Goal: Task Accomplishment & Management: Manage account settings

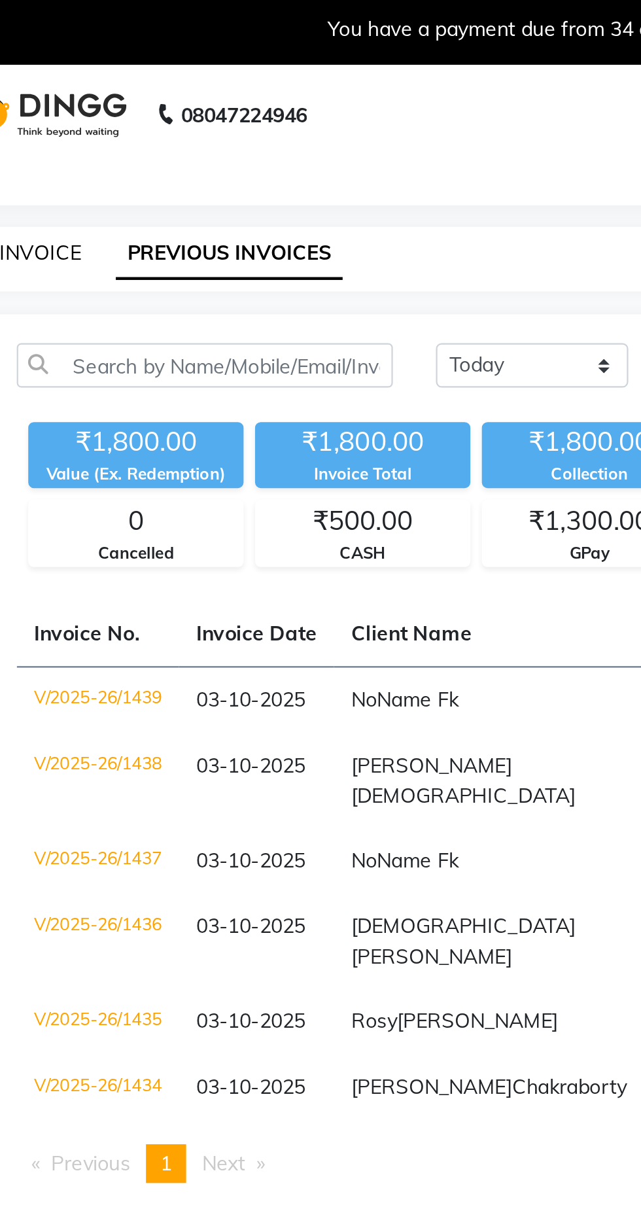
click at [82, 118] on link "INVOICE" at bounding box center [79, 119] width 37 height 12
select select "service"
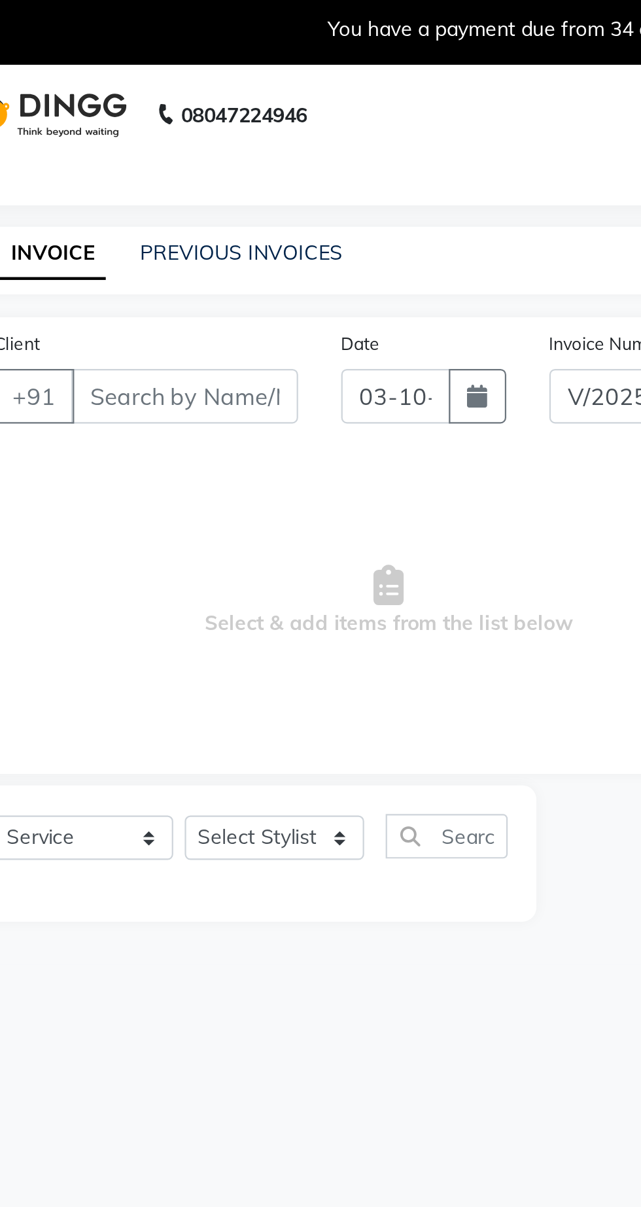
select select "7307"
type input "1440"
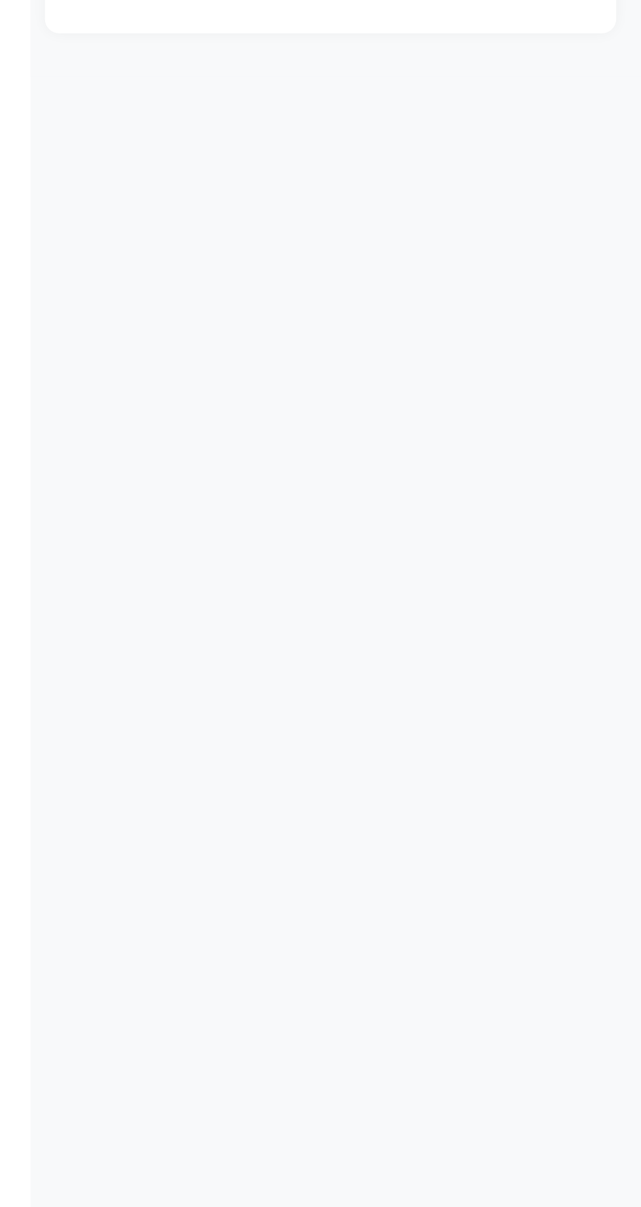
type input "k"
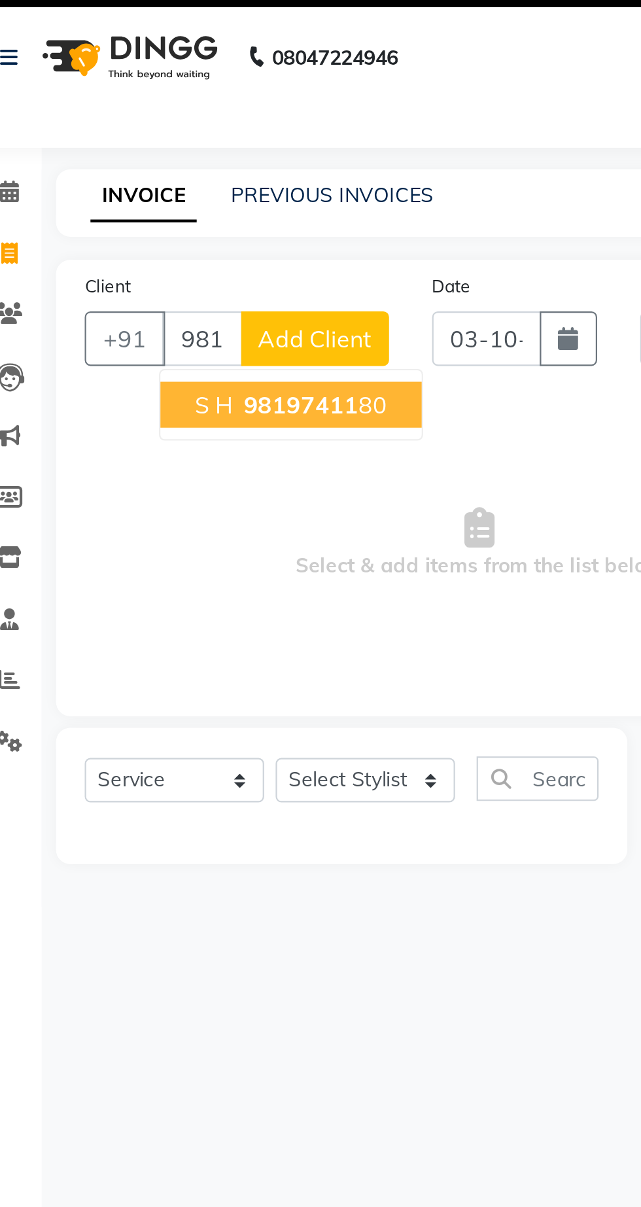
type input "9819741180"
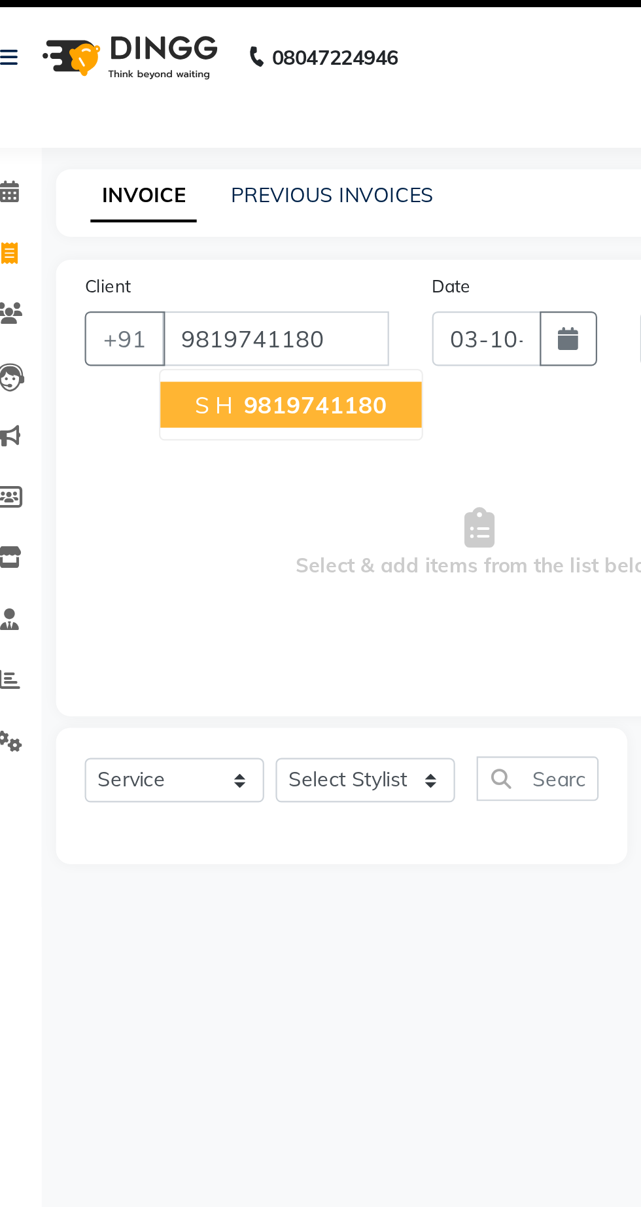
click at [121, 223] on button "S H 9819741180" at bounding box center [153, 213] width 119 height 21
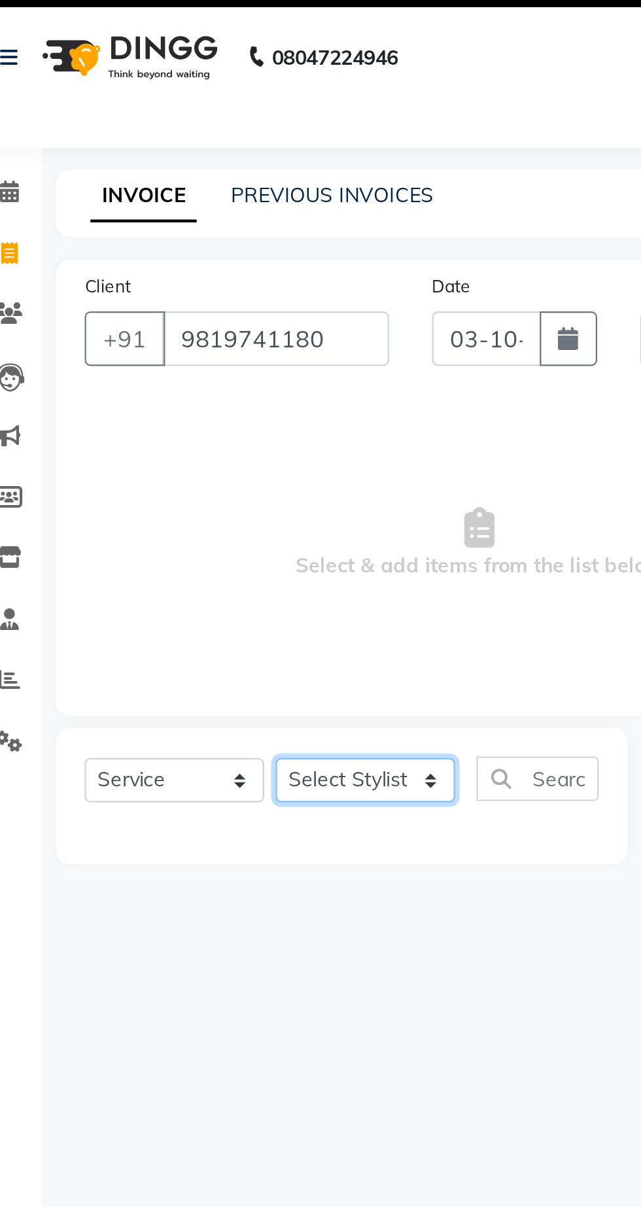
click at [206, 392] on select "Select Stylist Abhishek [PERSON_NAME] [PERSON_NAME] [PERSON_NAME] [PERSON_NAME]…" at bounding box center [187, 385] width 82 height 20
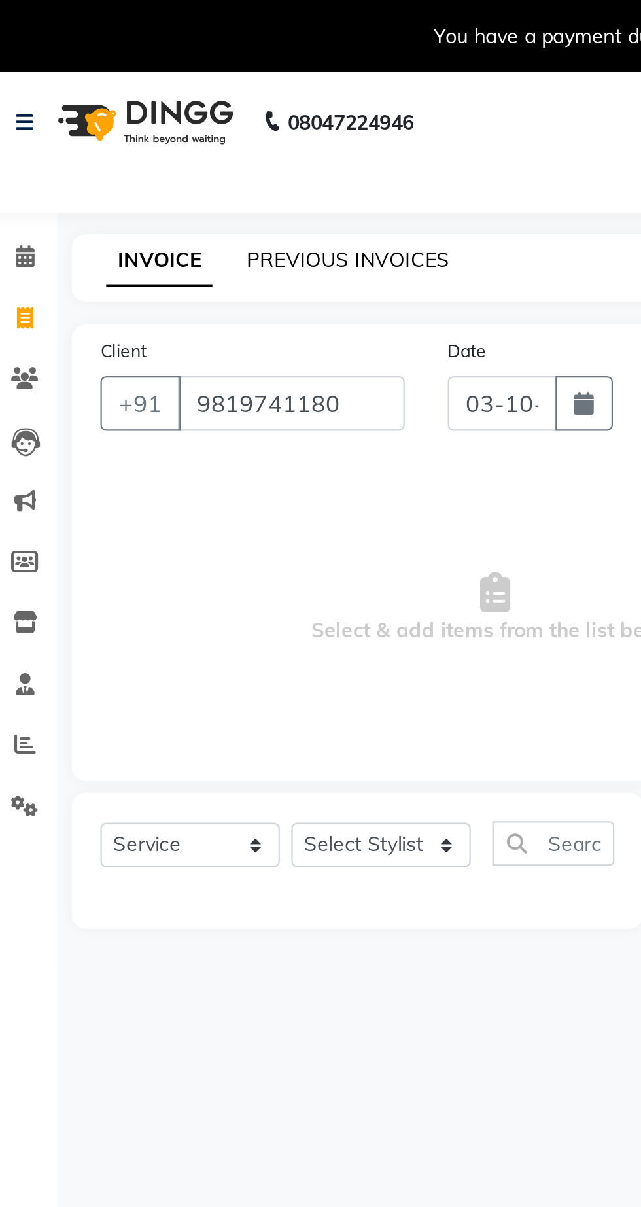
click at [139, 116] on link "PREVIOUS INVOICES" at bounding box center [172, 119] width 92 height 12
click at [162, 186] on input "9819741180" at bounding box center [145, 183] width 103 height 25
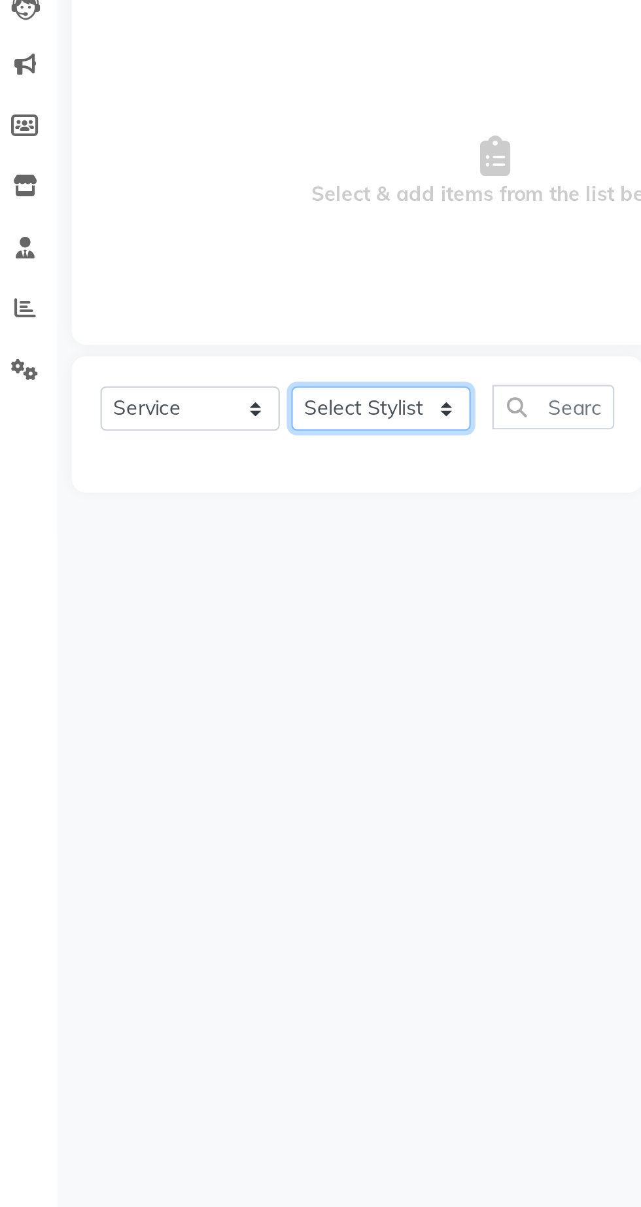
click at [178, 385] on select "Select Stylist Abhishek Anjali Jaiswar Jafer Ahmed Ketan Shinde Sameer Shaikh S…" at bounding box center [187, 385] width 82 height 20
select select "62666"
click at [146, 375] on select "Select Stylist Abhishek Anjali Jaiswar Jafer Ahmed Ketan Shinde Sameer Shaikh S…" at bounding box center [187, 385] width 82 height 20
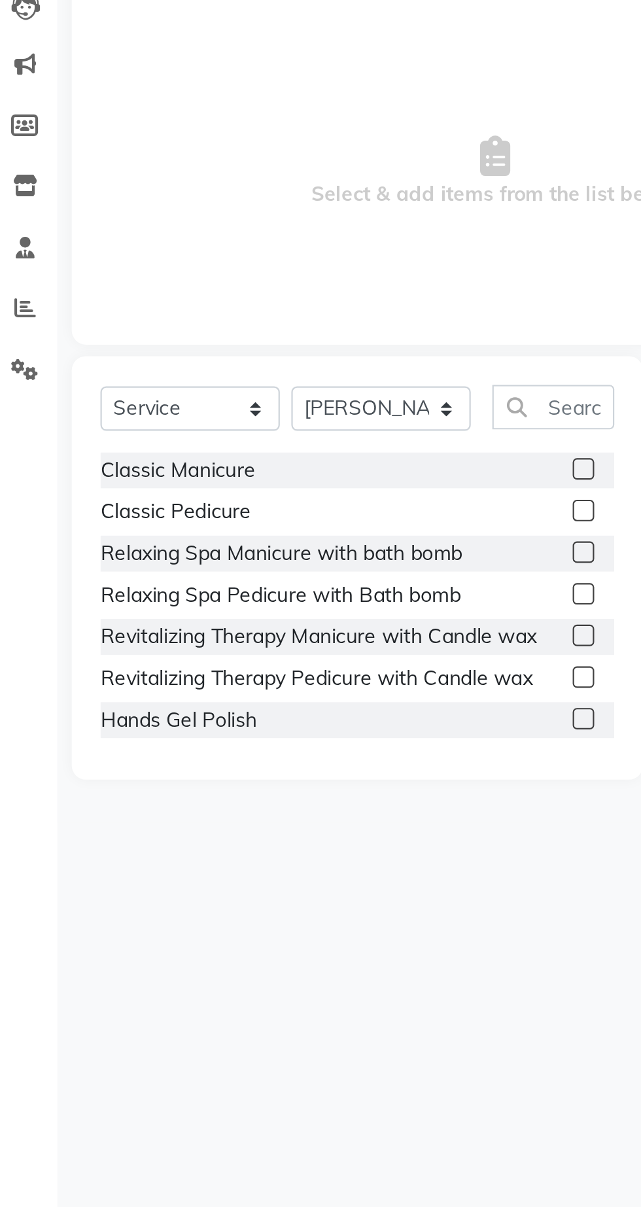
click at [15, 409] on div "Calendar Invoice Clients Leads Marketing Members Inventory Staff Reports Settin…" at bounding box center [88, 653] width 177 height 1132
click at [264, 405] on div "Classic Manicure" at bounding box center [176, 413] width 234 height 16
click at [272, 389] on input "text" at bounding box center [265, 384] width 56 height 20
click at [264, 383] on input "text" at bounding box center [265, 384] width 56 height 20
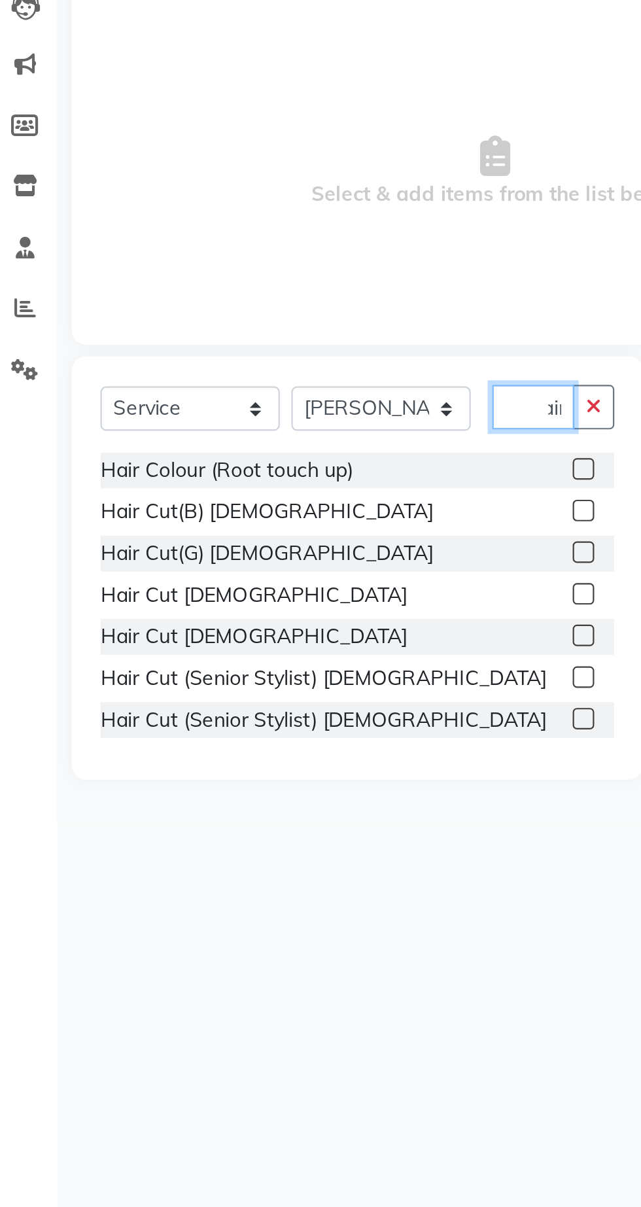
scroll to position [0, 12]
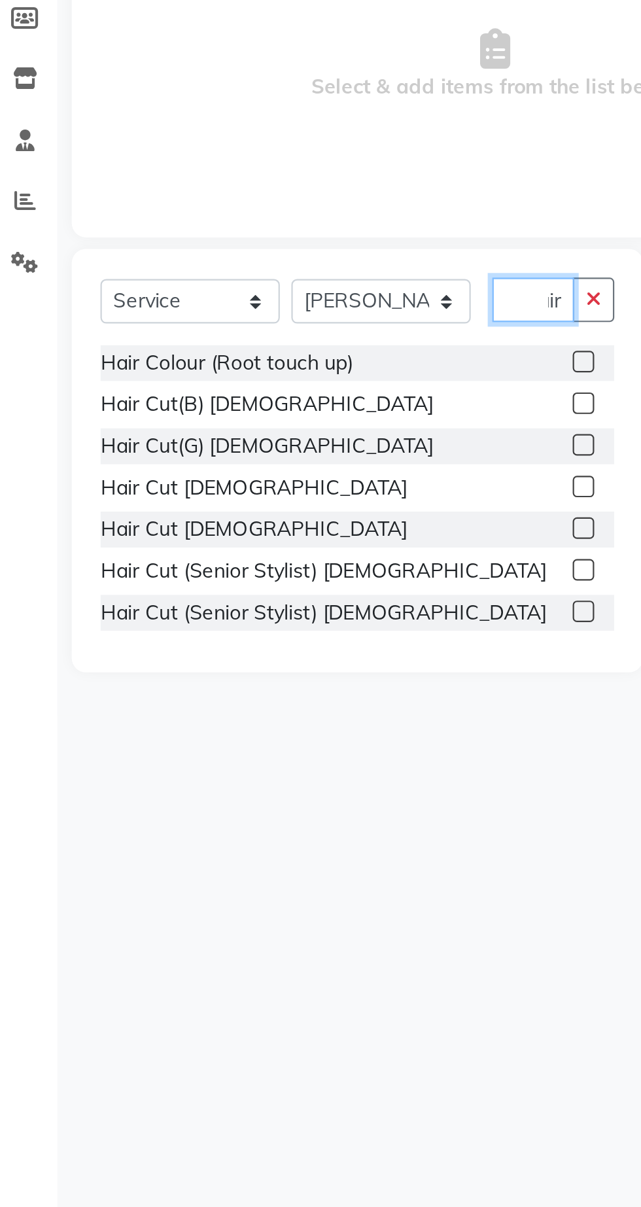
type input "Hair"
click at [275, 473] on label at bounding box center [279, 469] width 10 height 10
click at [275, 473] on input "checkbox" at bounding box center [278, 470] width 9 height 9
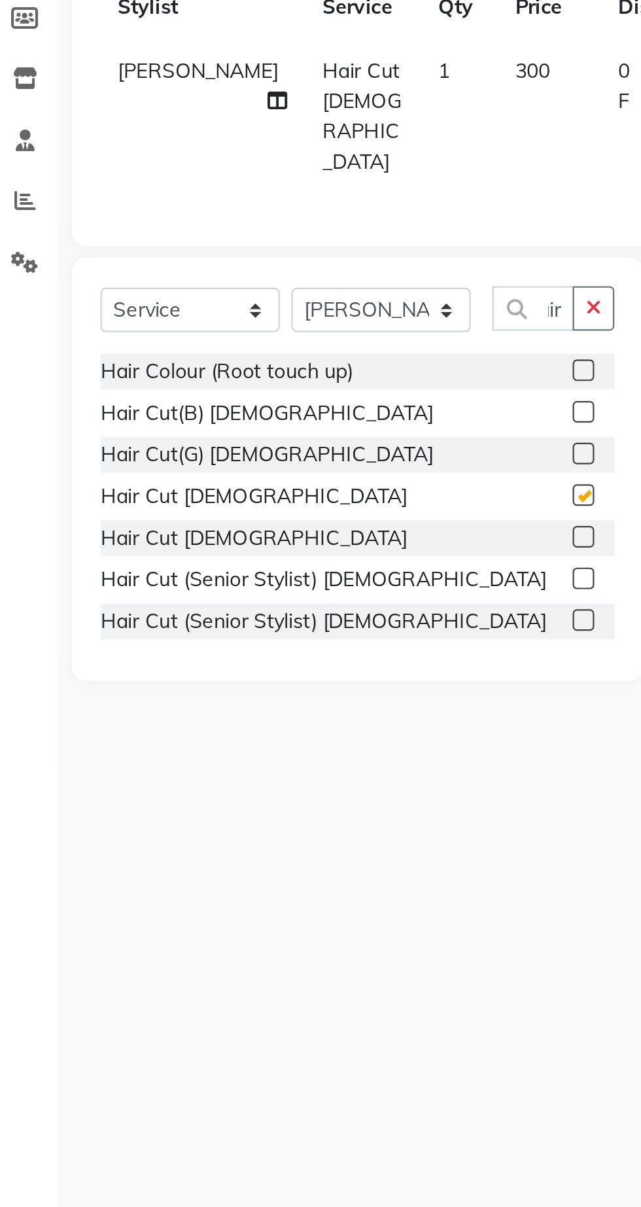
scroll to position [0, 0]
checkbox input "false"
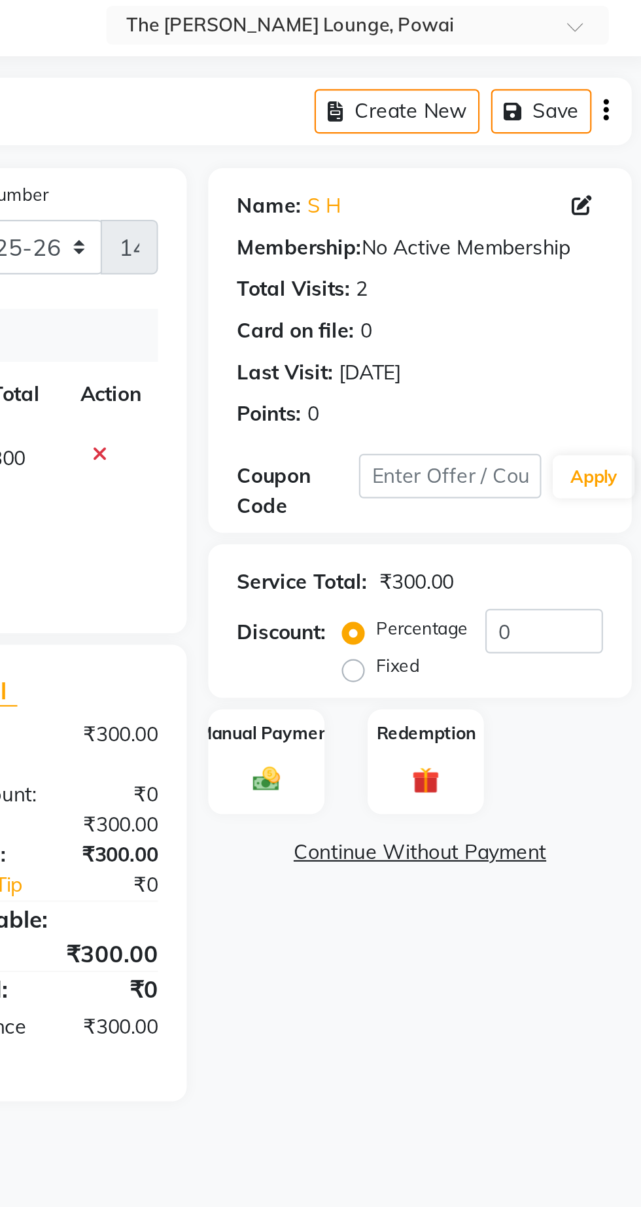
click at [468, 425] on img at bounding box center [468, 426] width 20 height 14
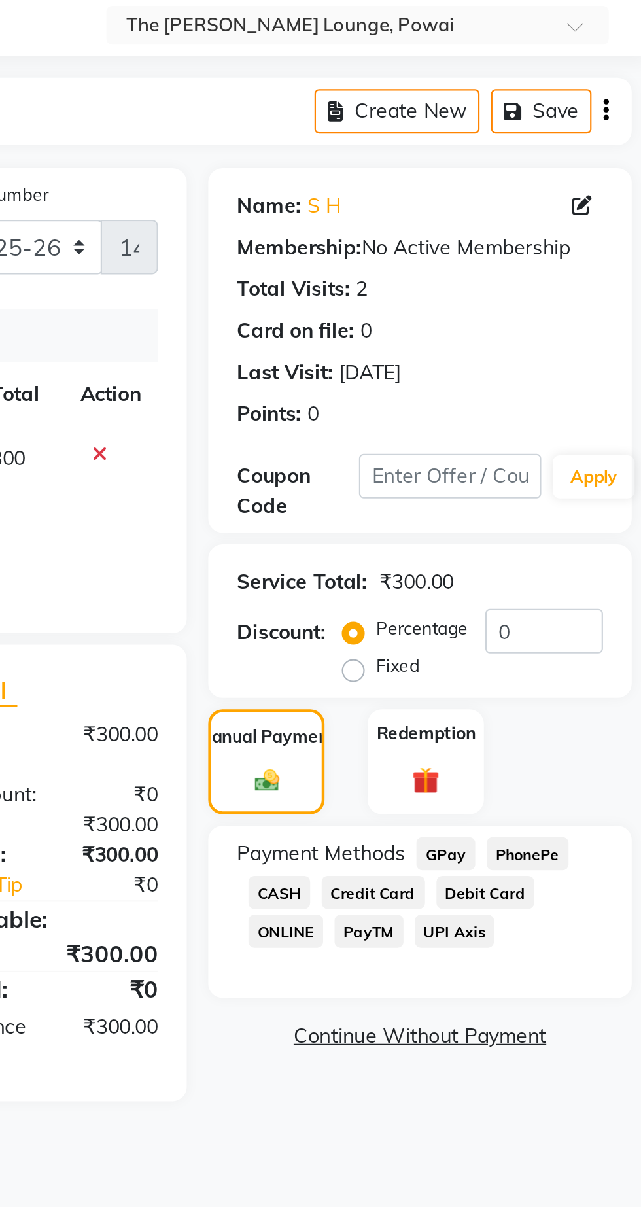
click at [547, 460] on span "GPay" at bounding box center [549, 460] width 27 height 15
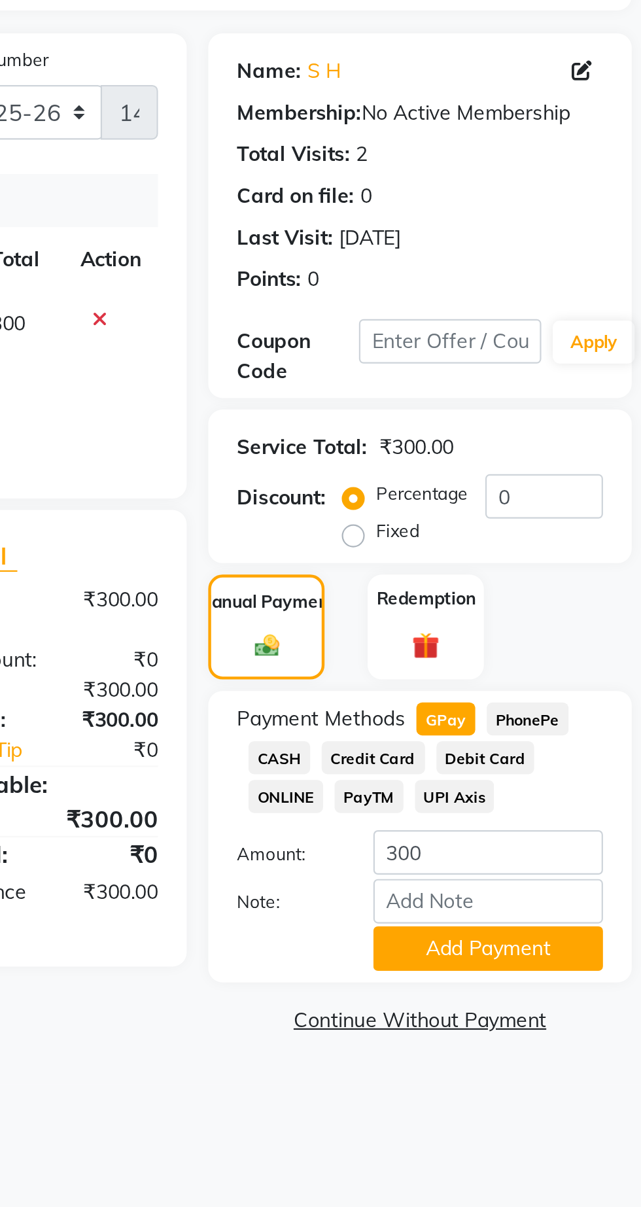
click at [577, 561] on button "Add Payment" at bounding box center [569, 565] width 105 height 20
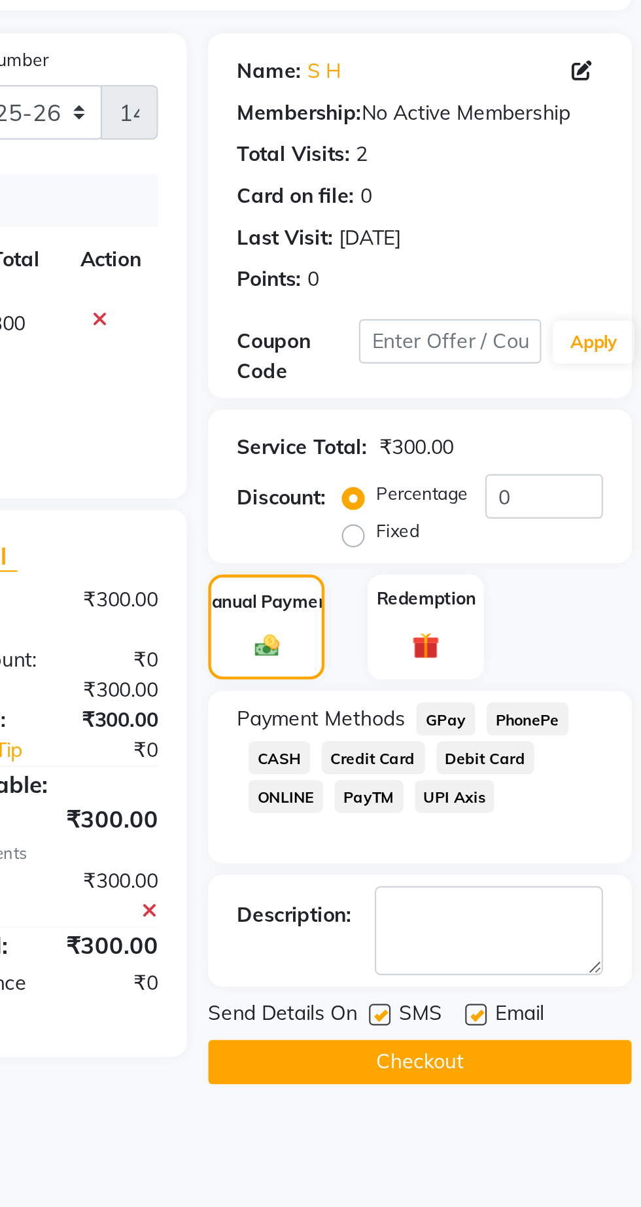
click at [565, 593] on label at bounding box center [564, 595] width 10 height 10
click at [565, 593] on input "checkbox" at bounding box center [563, 595] width 9 height 9
checkbox input "false"
click at [520, 593] on label at bounding box center [520, 595] width 10 height 10
click at [520, 593] on input "checkbox" at bounding box center [519, 595] width 9 height 9
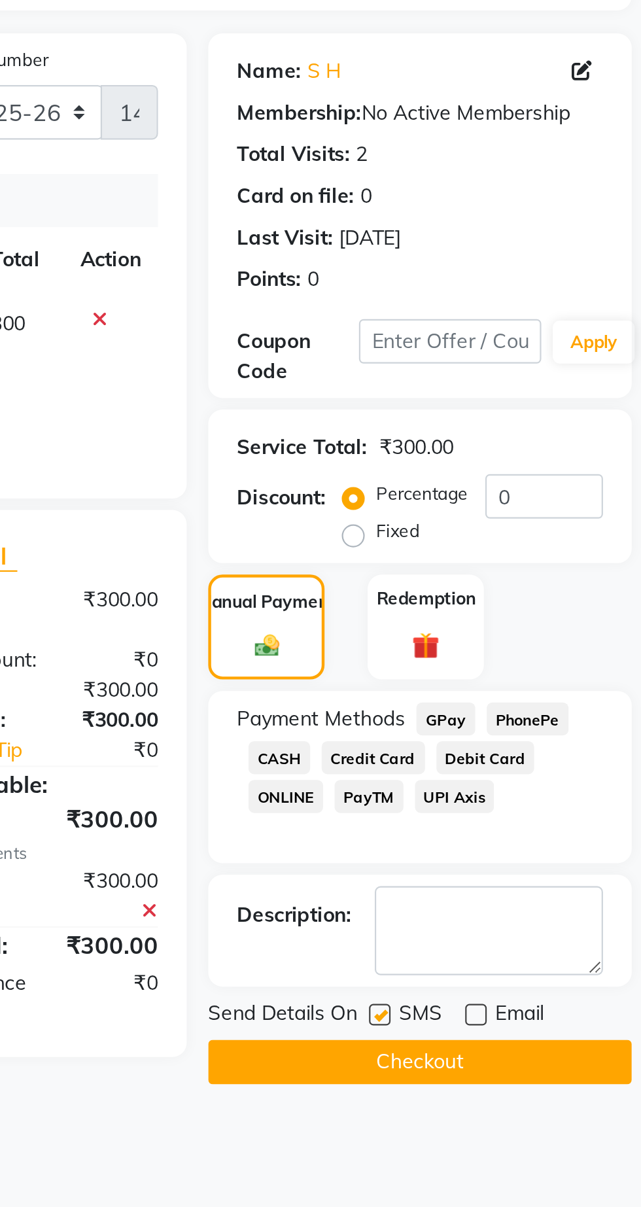
checkbox input "false"
click at [544, 625] on button "Checkout" at bounding box center [538, 616] width 193 height 20
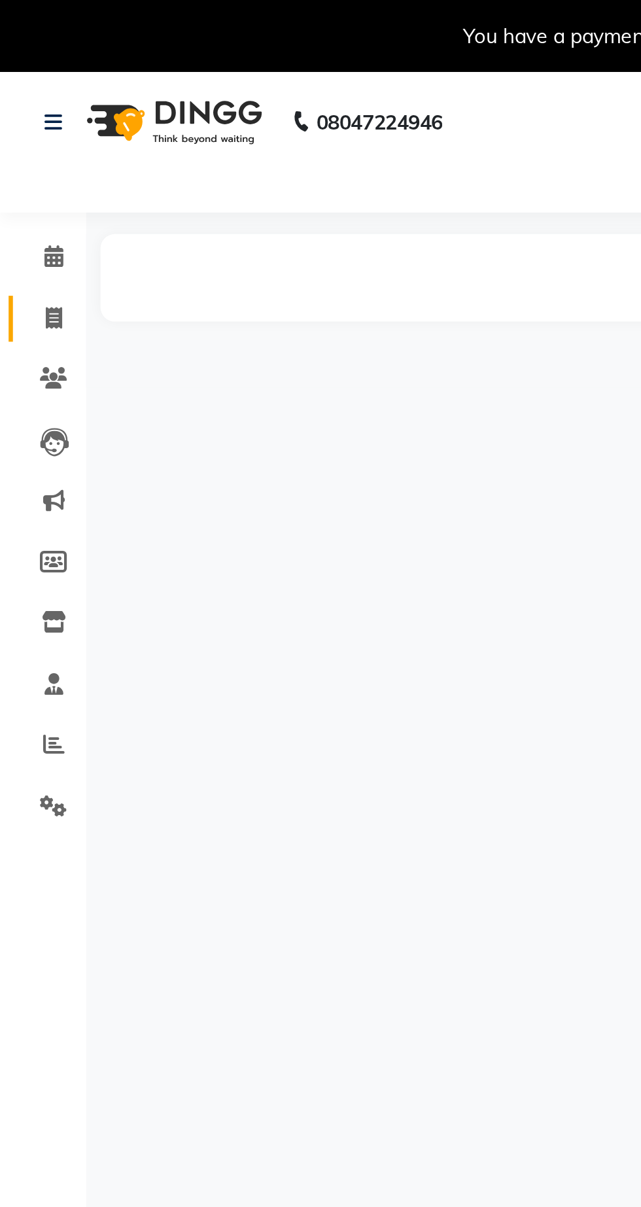
click at [24, 150] on span at bounding box center [24, 145] width 23 height 15
select select "service"
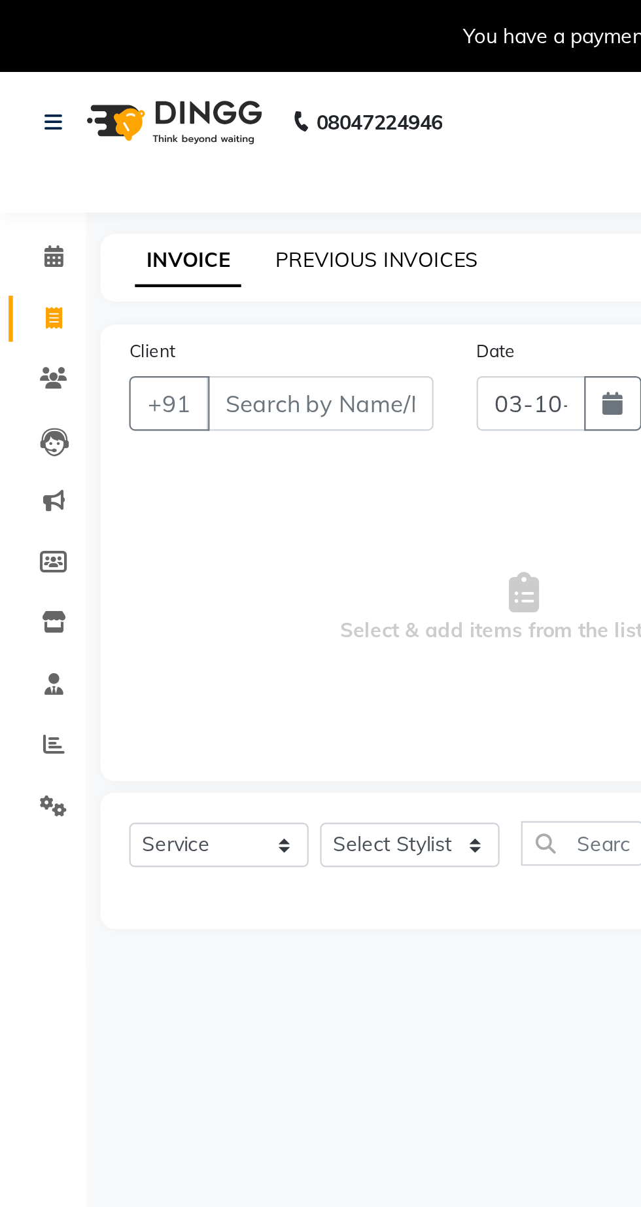
click at [156, 122] on link "PREVIOUS INVOICES" at bounding box center [172, 119] width 92 height 12
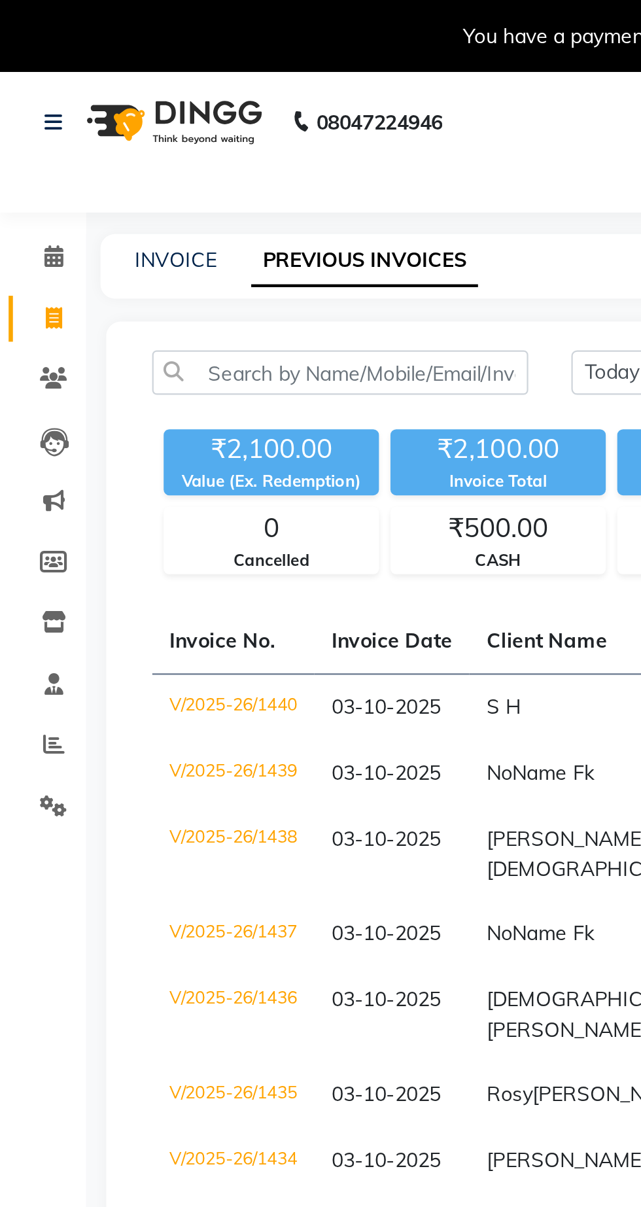
click at [133, 320] on td "V/2025-26/1440" at bounding box center [106, 322] width 74 height 31
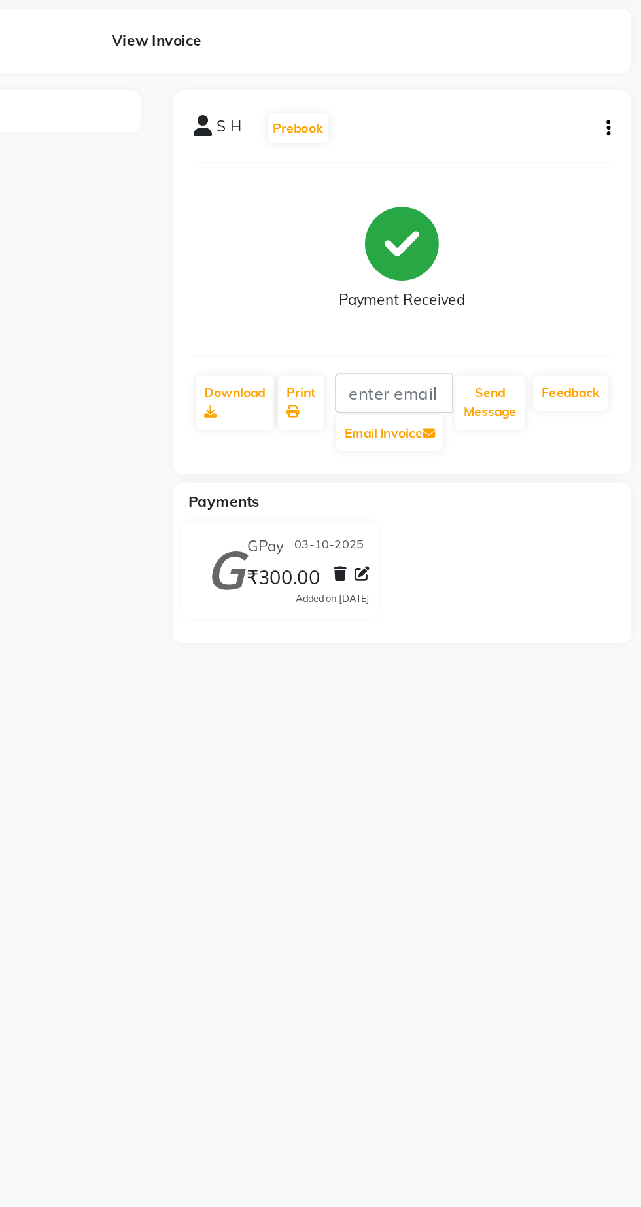
click at [468, 460] on span at bounding box center [467, 457] width 9 height 14
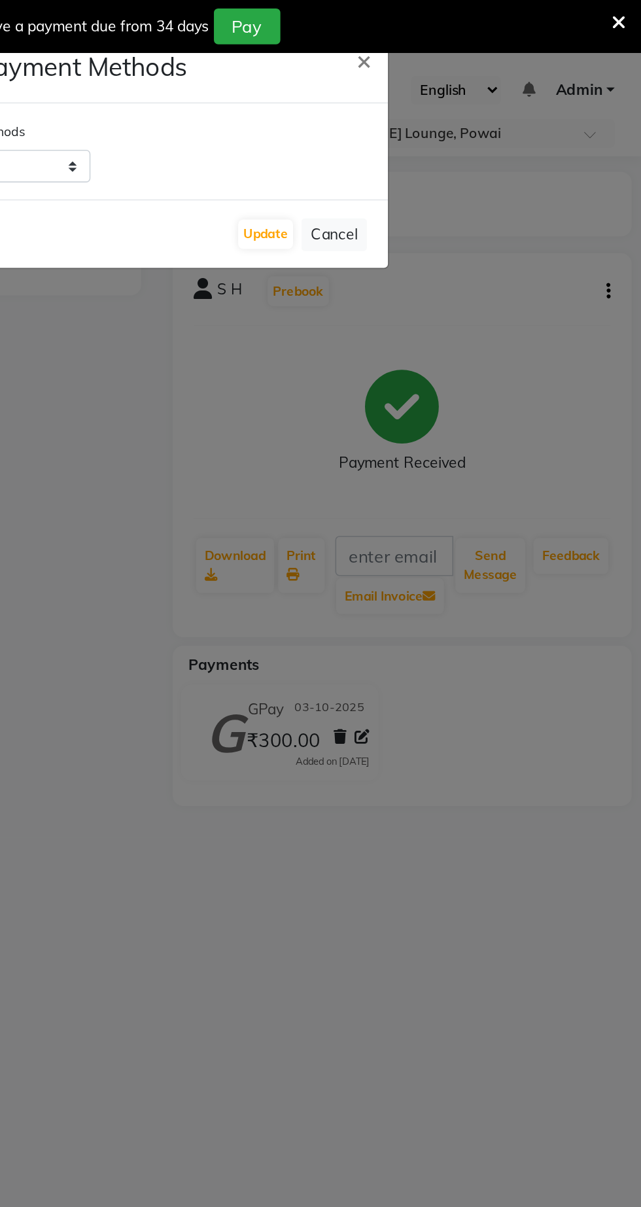
click at [563, 232] on ngb-modal-window "Change Payment Methods × Select Payment Methods GPay PhonePe CASH Credit Card D…" at bounding box center [320, 603] width 641 height 1207
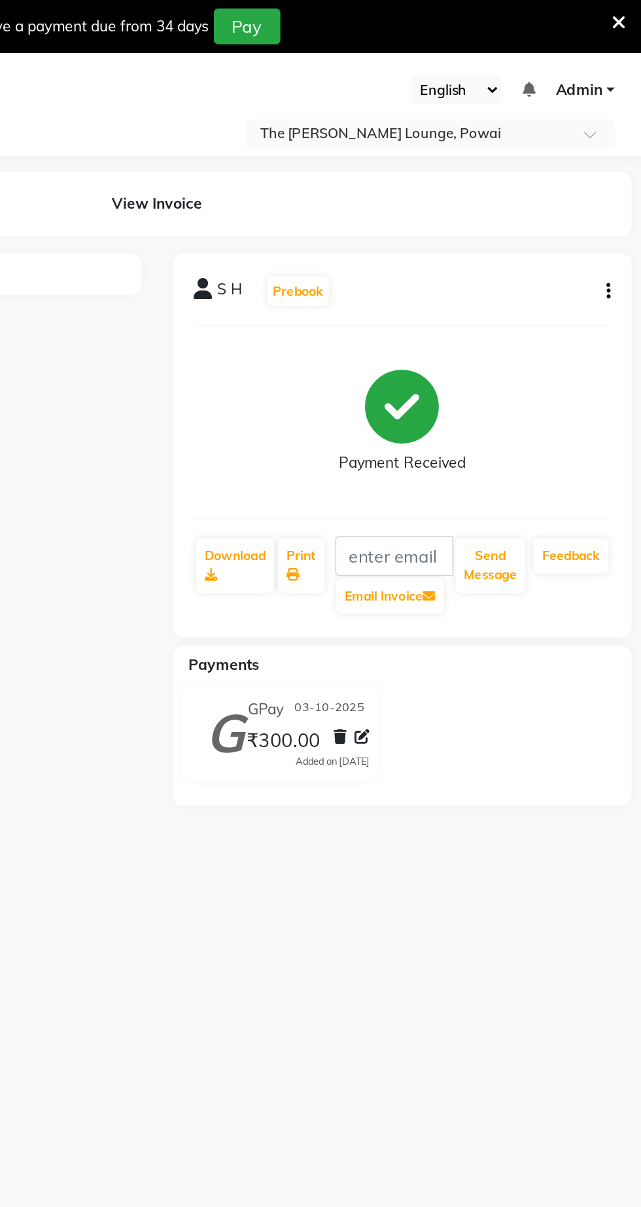
click at [444, 144] on div "View Invoice" at bounding box center [340, 127] width 589 height 40
click at [467, 457] on icon at bounding box center [467, 456] width 9 height 9
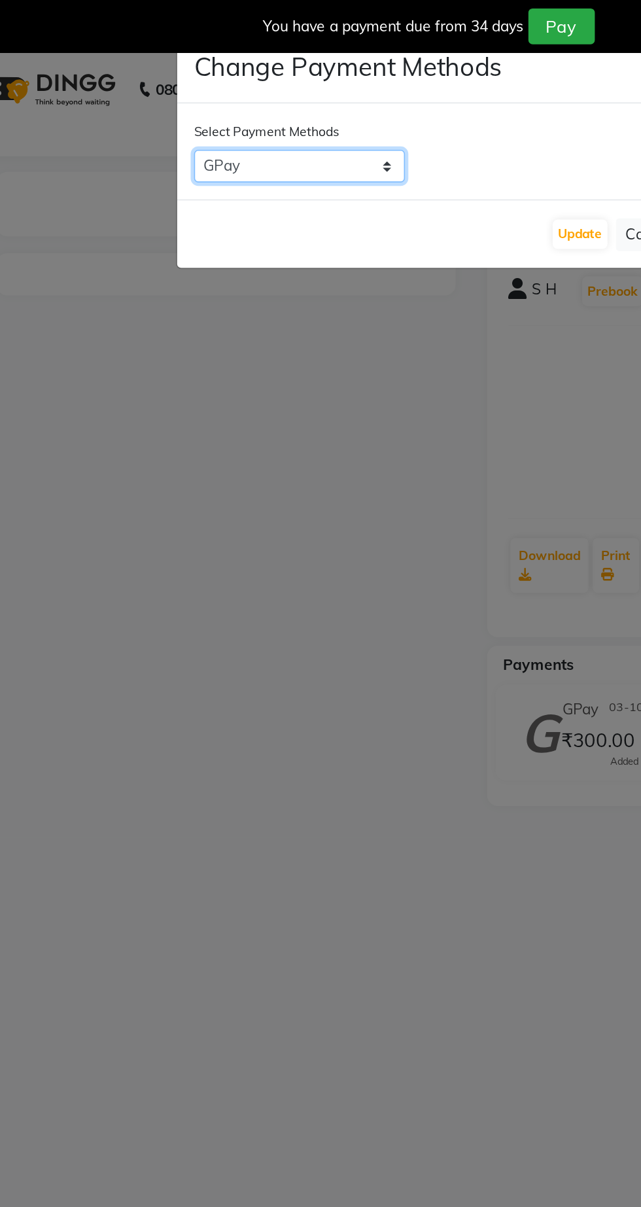
click at [275, 99] on select "GPay PhonePe CASH Credit Card Debit Card ONLINE PayTM UPI Axis" at bounding box center [233, 103] width 131 height 20
select select "1"
click at [168, 93] on select "GPay PhonePe CASH Credit Card Debit Card ONLINE PayTM UPI Axis" at bounding box center [233, 103] width 131 height 20
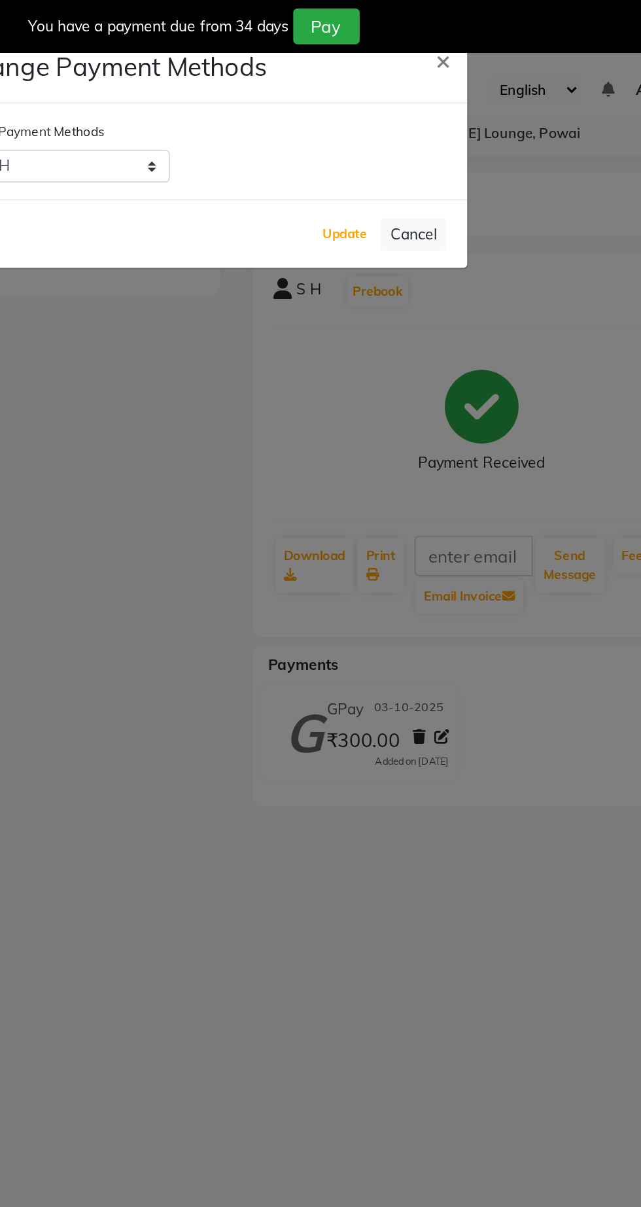
click at [400, 148] on button "Update" at bounding box center [407, 145] width 34 height 18
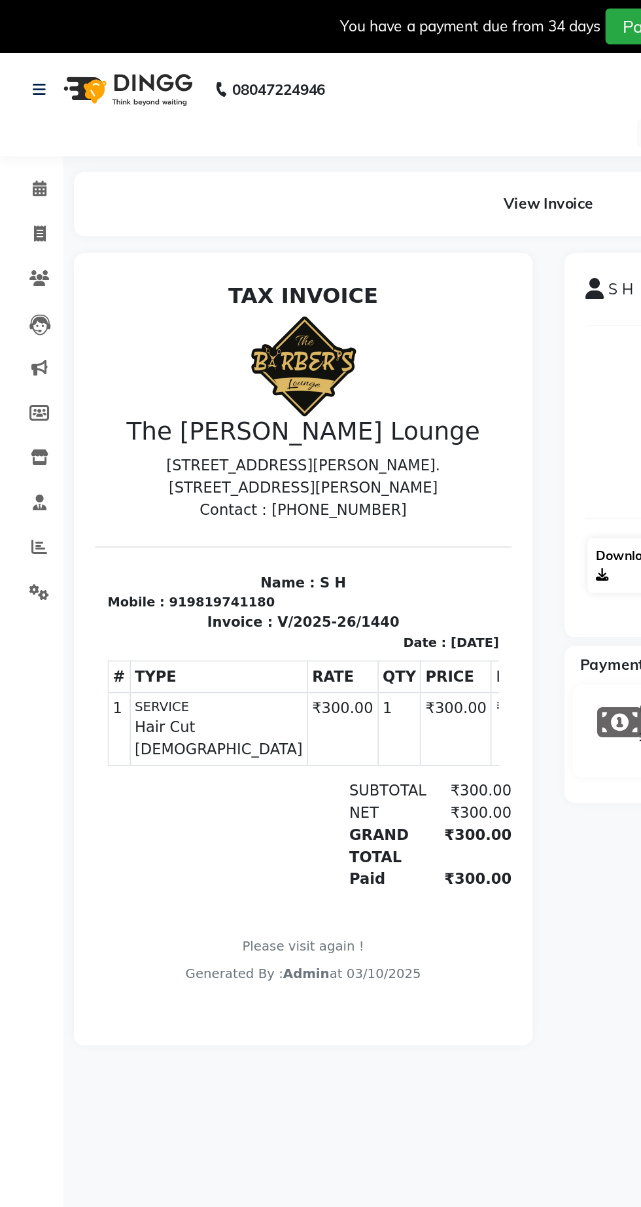
click at [391, 362] on link "Download" at bounding box center [388, 351] width 48 height 34
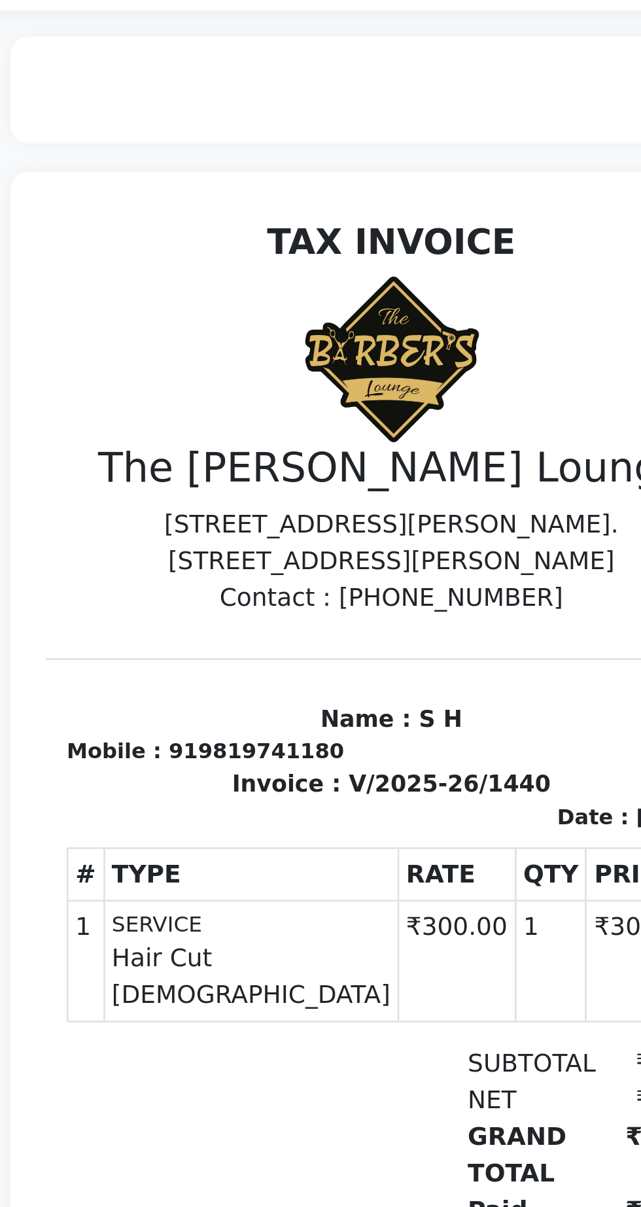
scroll to position [1, 0]
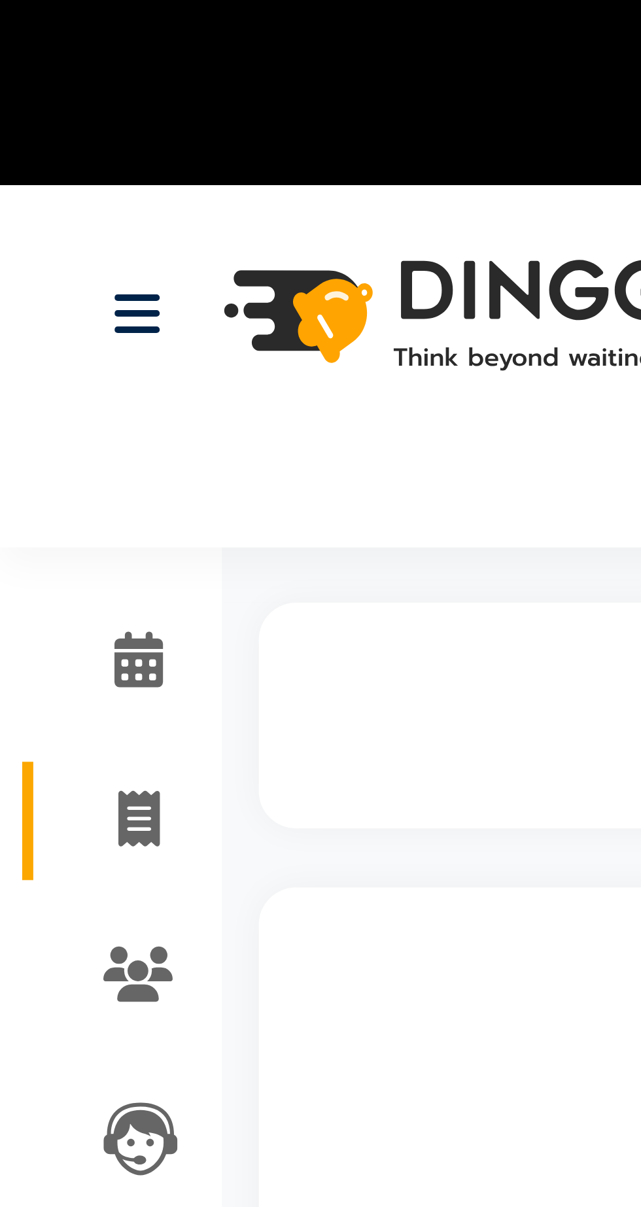
click at [24, 145] on icon at bounding box center [24, 145] width 7 height 10
select select "service"
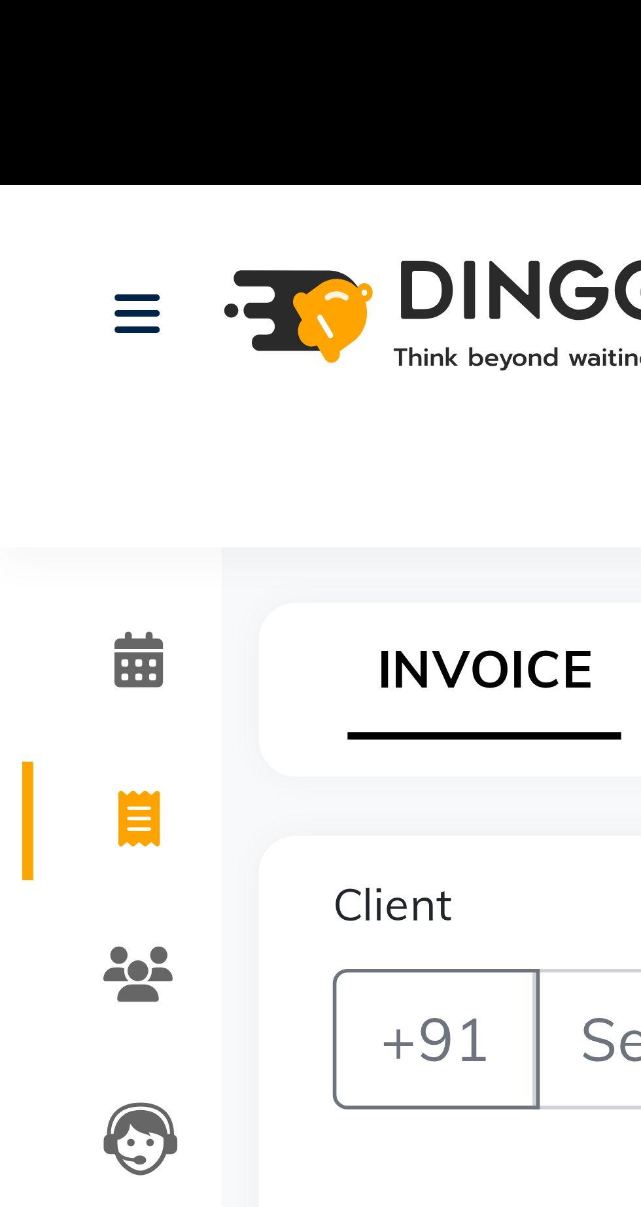
select select "7307"
type input "1441"
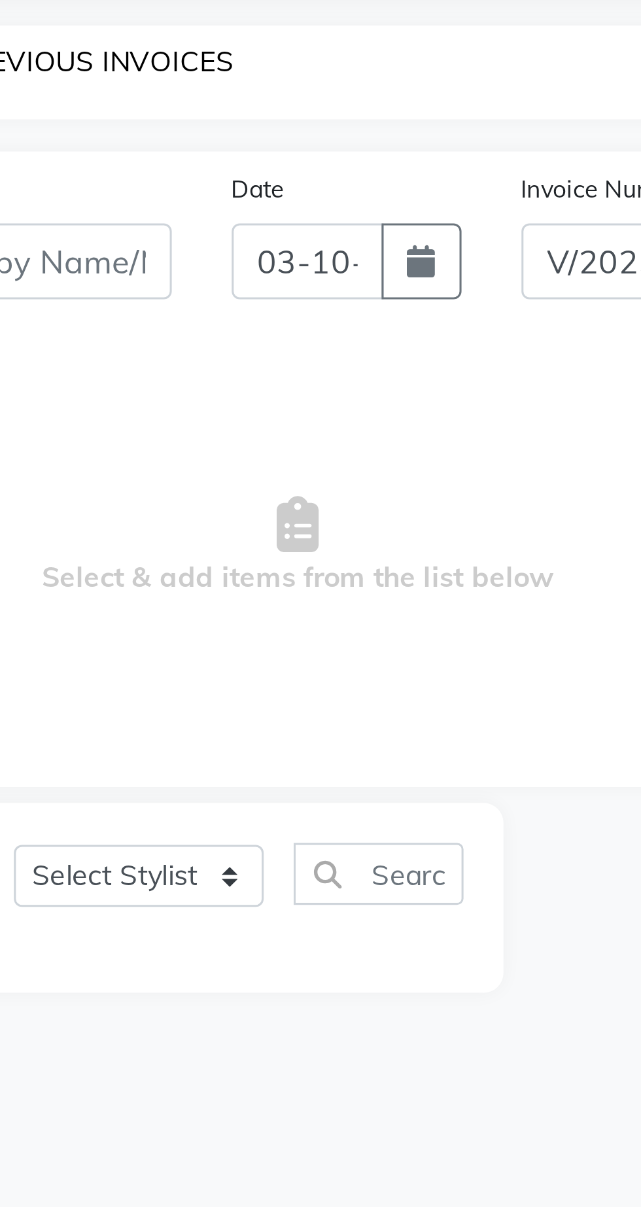
click at [201, 113] on link "PREVIOUS INVOICES" at bounding box center [172, 119] width 92 height 12
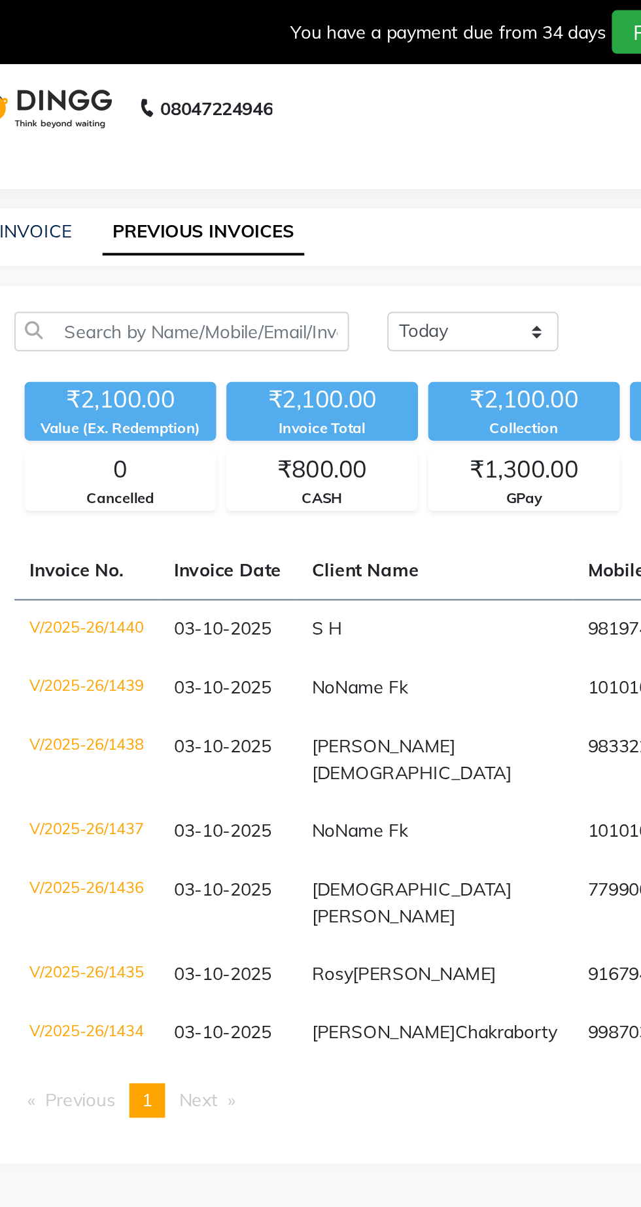
scroll to position [0, 1]
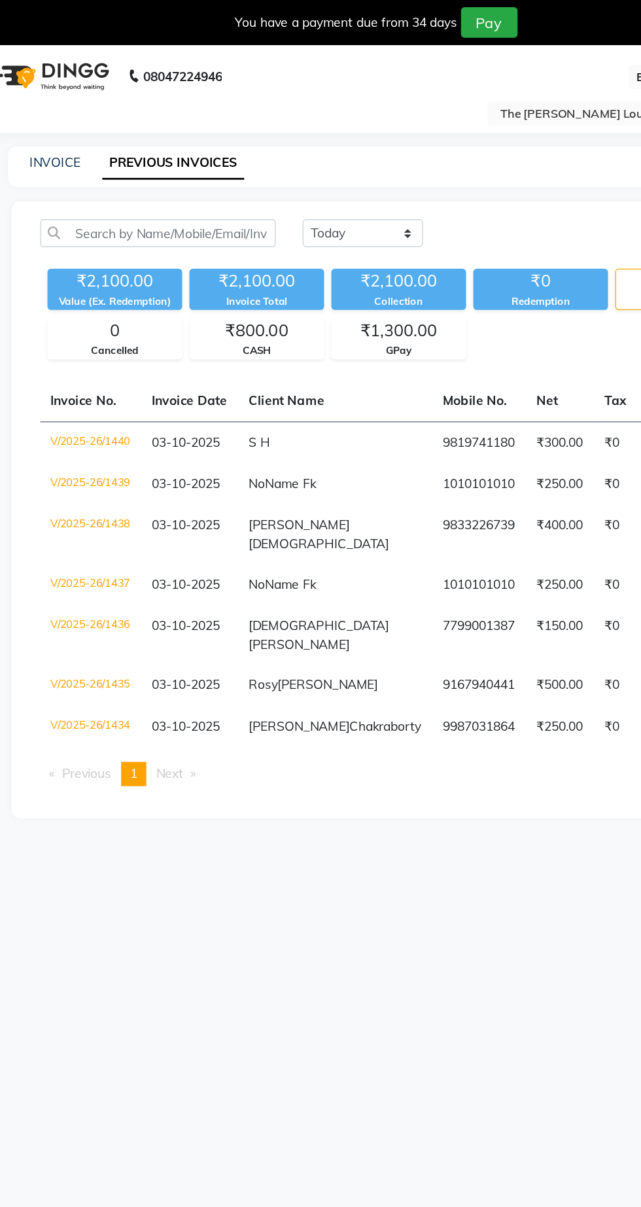
click at [436, 87] on input "text" at bounding box center [497, 83] width 190 height 13
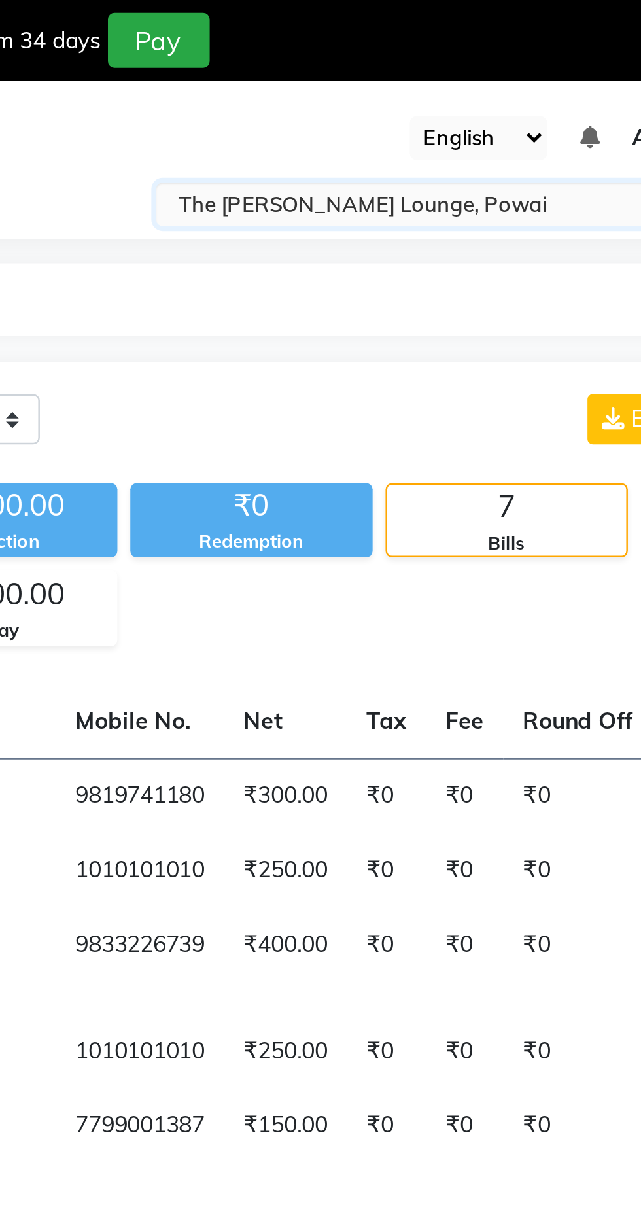
click at [551, 57] on select "English ENGLISH Español العربية मराठी हिंदी ગુજરાતી தமிழ் 中文" at bounding box center [526, 56] width 56 height 18
click at [526, 87] on input "text" at bounding box center [497, 83] width 190 height 13
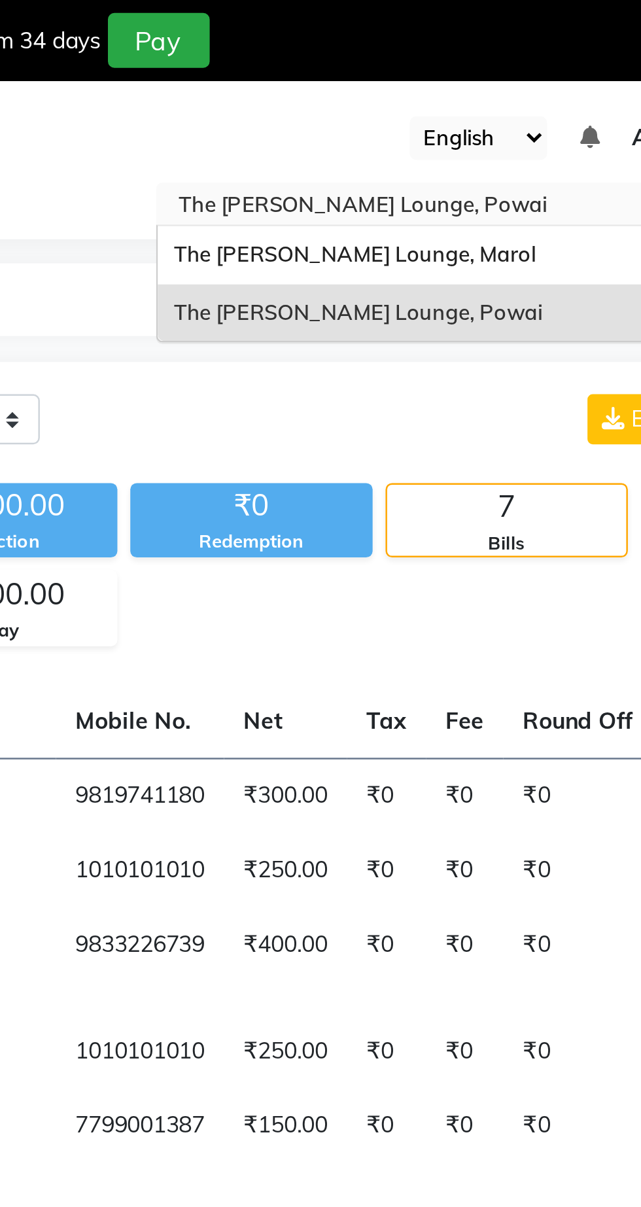
click at [516, 97] on div "The Barber’s Lounge, Marol" at bounding box center [510, 104] width 228 height 24
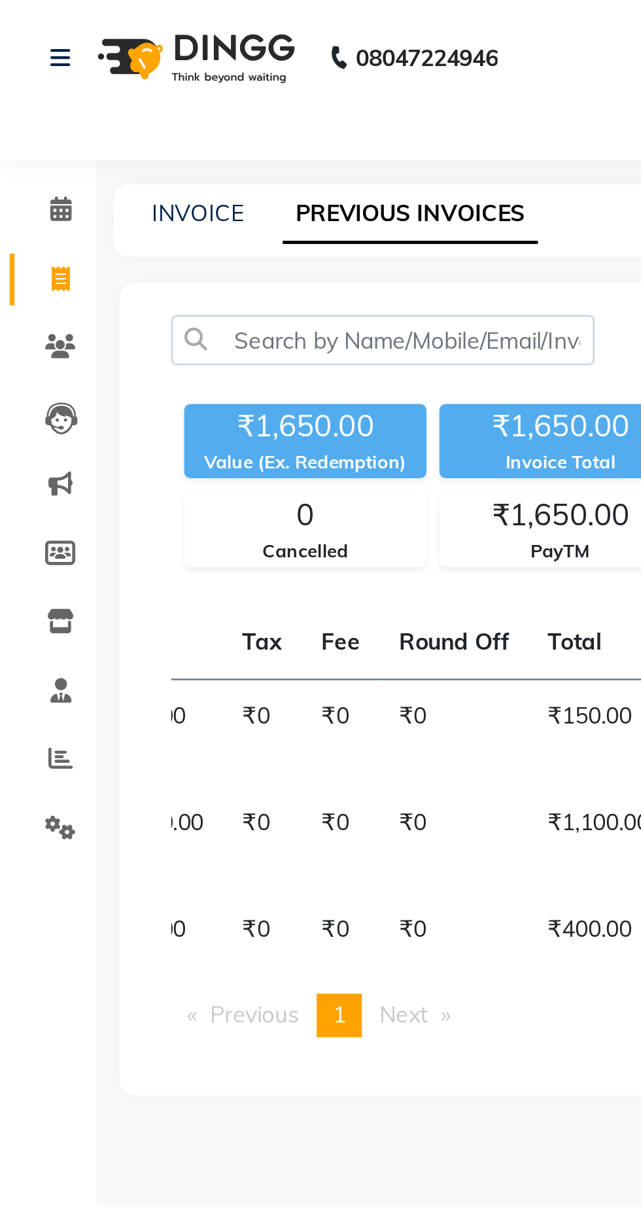
scroll to position [0, 435]
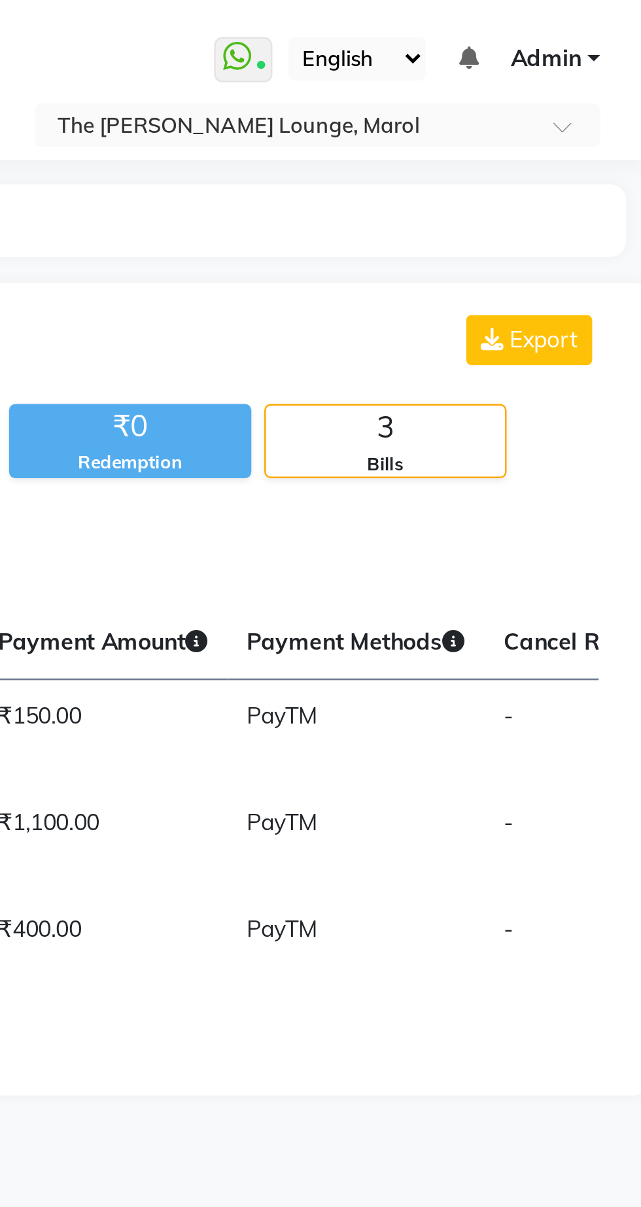
click at [460, 56] on input "text" at bounding box center [497, 51] width 190 height 13
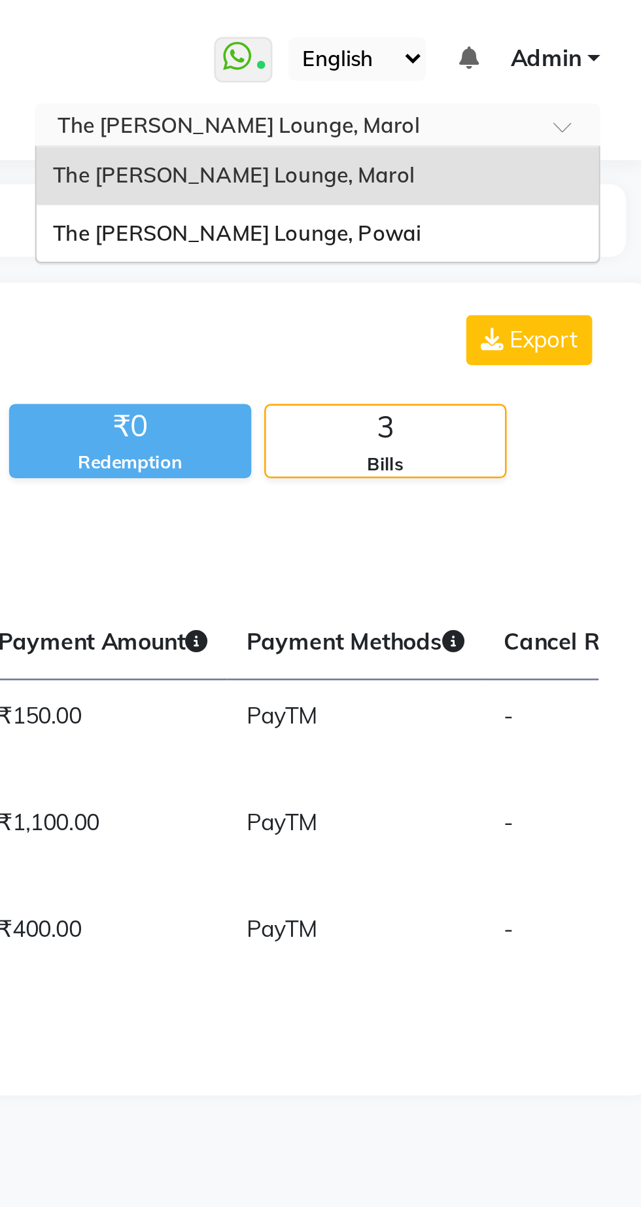
click at [451, 104] on div "The [PERSON_NAME] Lounge, Powai" at bounding box center [510, 95] width 228 height 24
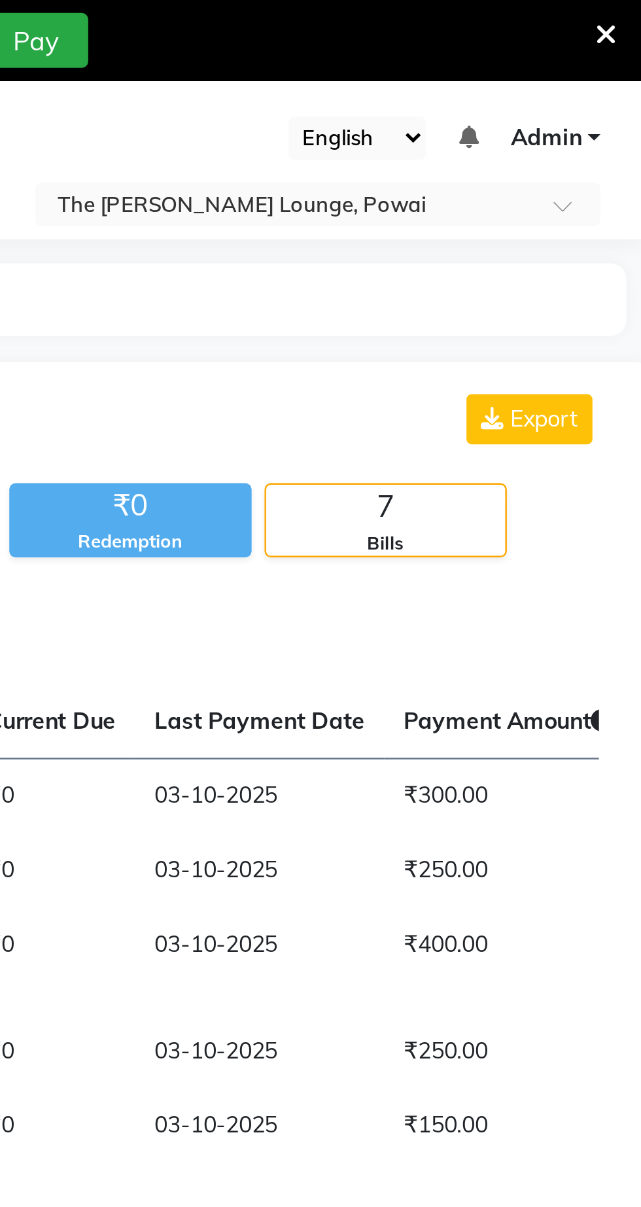
click at [495, 87] on input "text" at bounding box center [497, 83] width 190 height 13
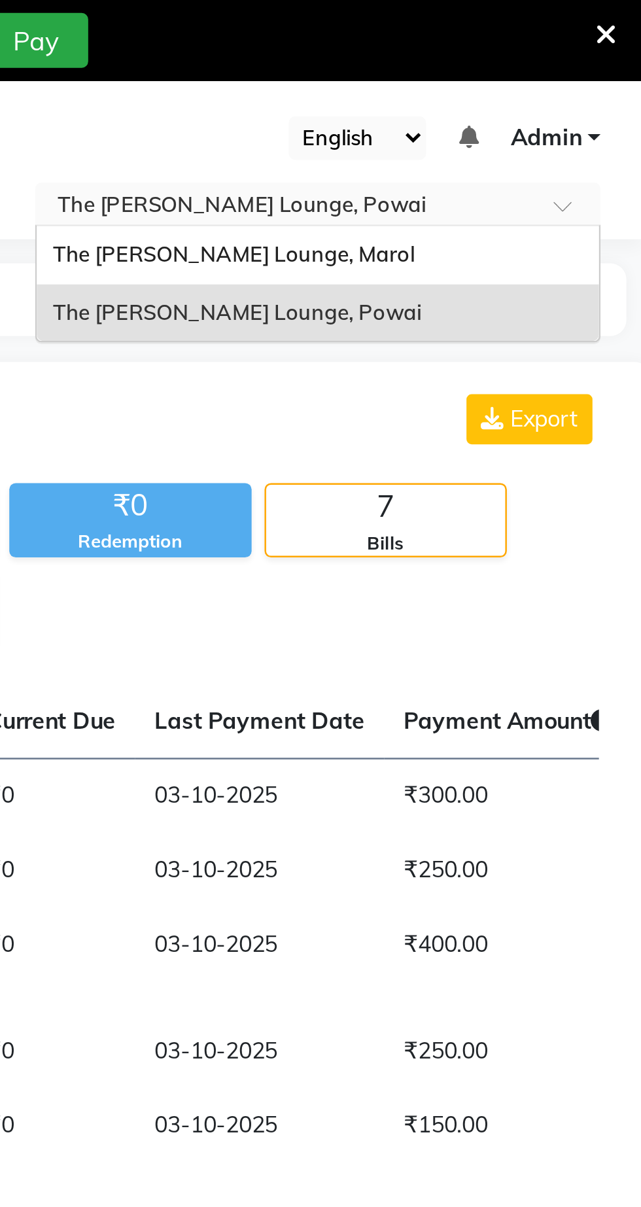
click at [460, 115] on div "The [PERSON_NAME] Lounge, Powai" at bounding box center [510, 127] width 228 height 24
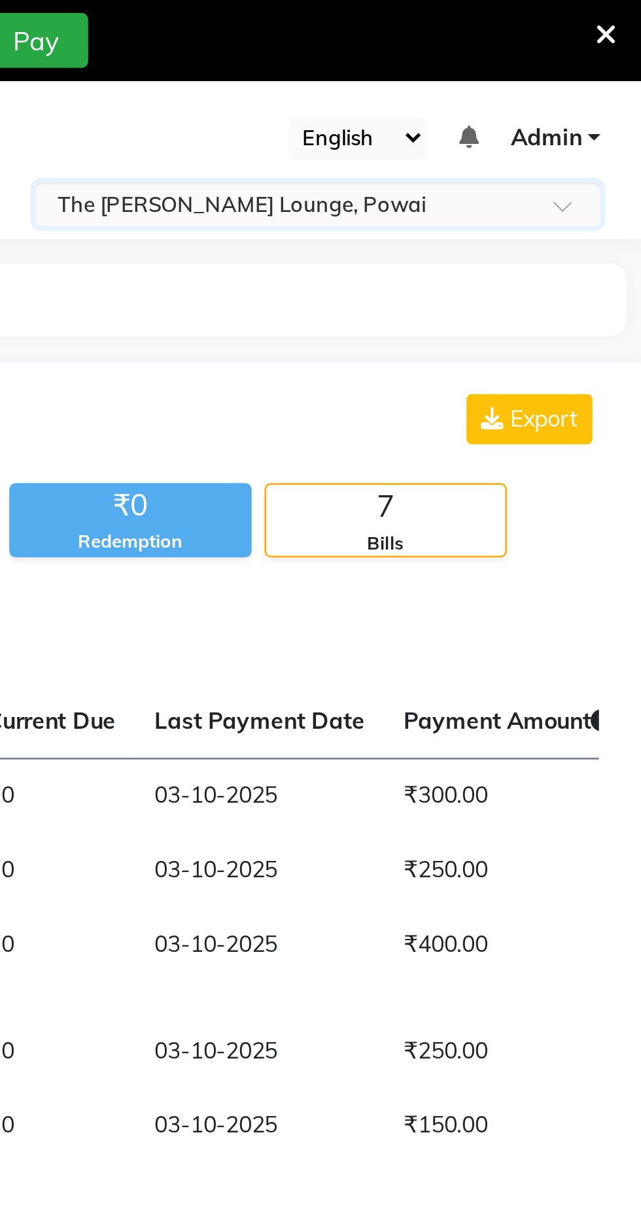
click at [445, 88] on input "text" at bounding box center [497, 83] width 190 height 13
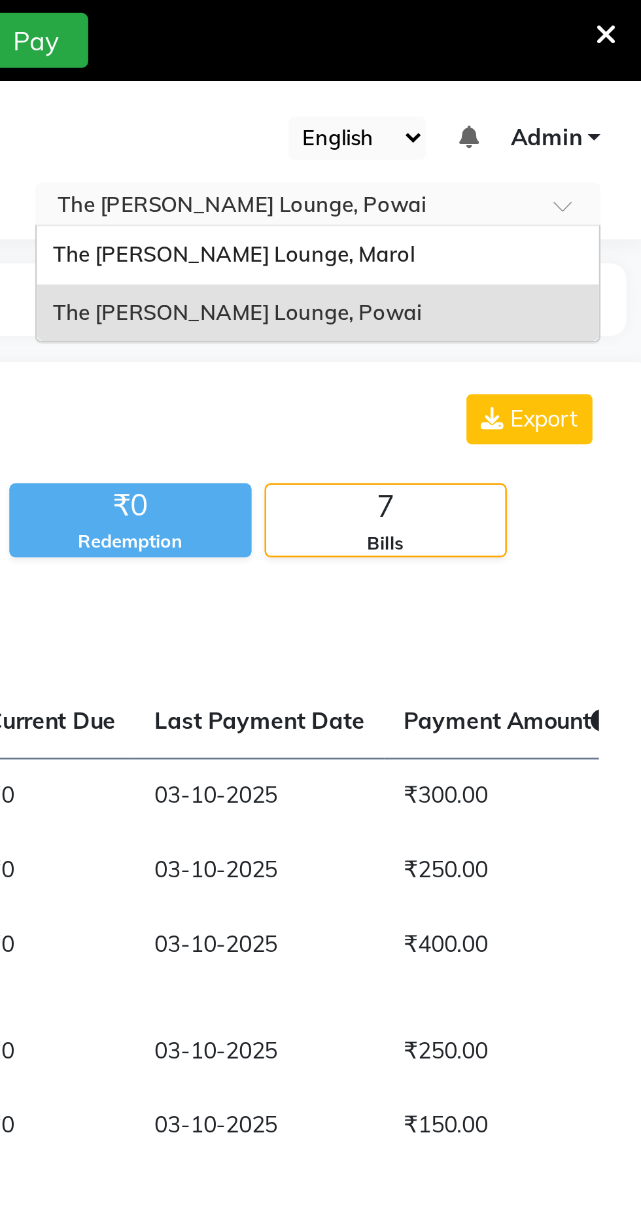
click at [448, 131] on span "The [PERSON_NAME] Lounge, Powai" at bounding box center [476, 126] width 149 height 10
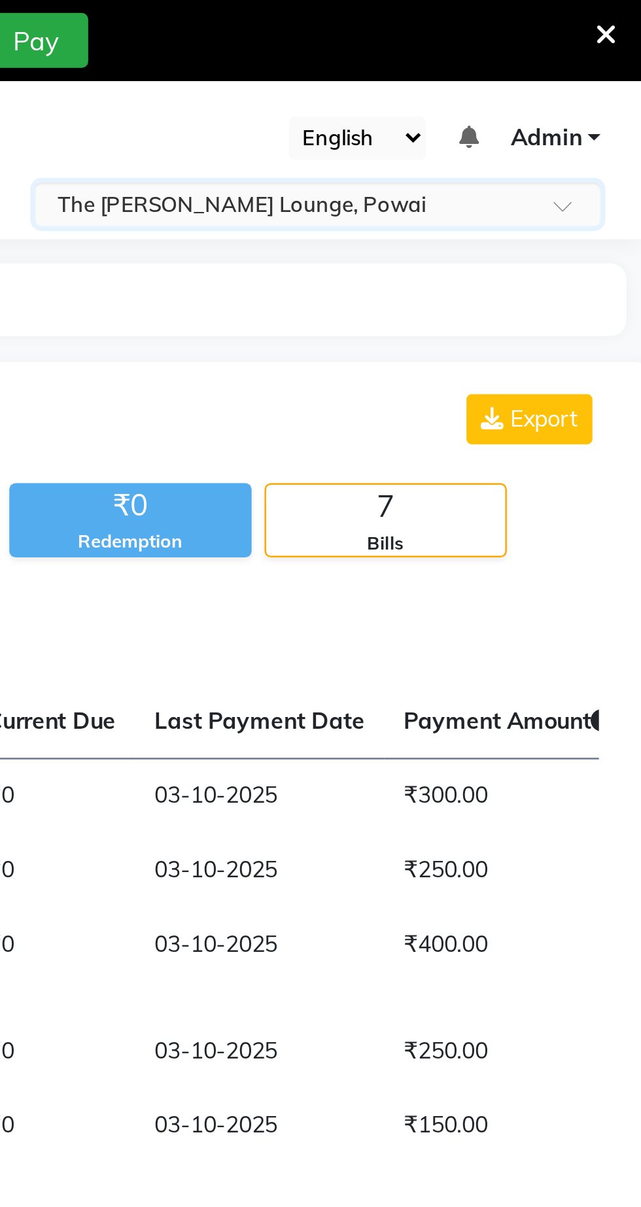
click at [432, 86] on input "text" at bounding box center [497, 83] width 190 height 13
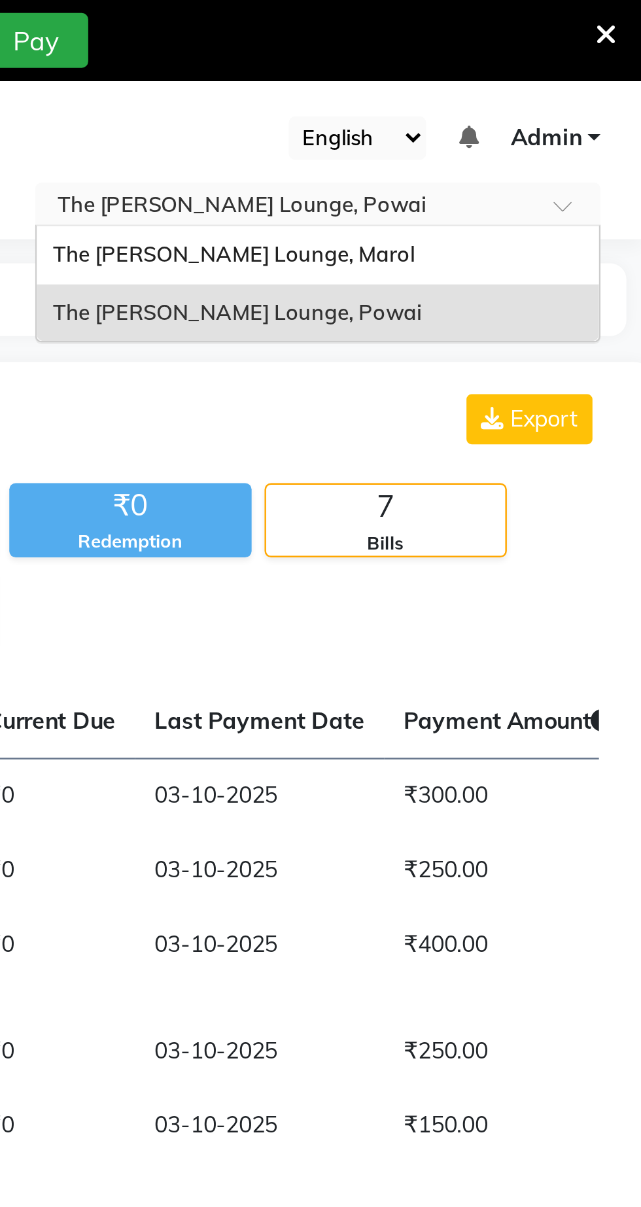
click at [448, 118] on div "The [PERSON_NAME] Lounge, Powai" at bounding box center [510, 127] width 228 height 24
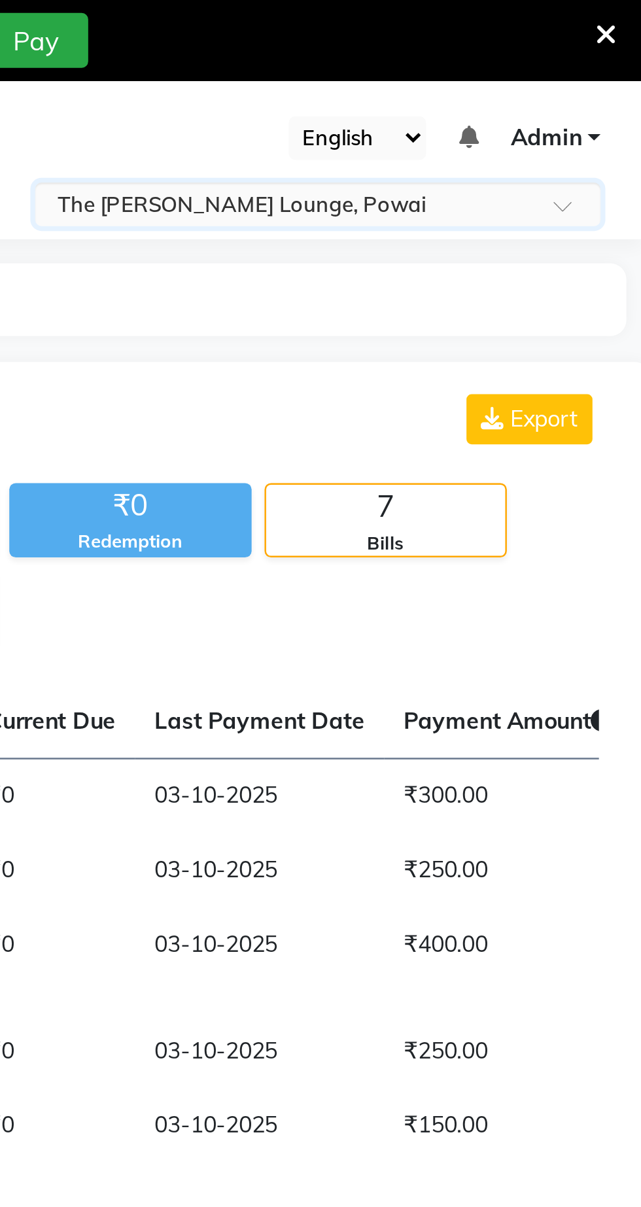
click at [432, 83] on input "text" at bounding box center [497, 83] width 190 height 13
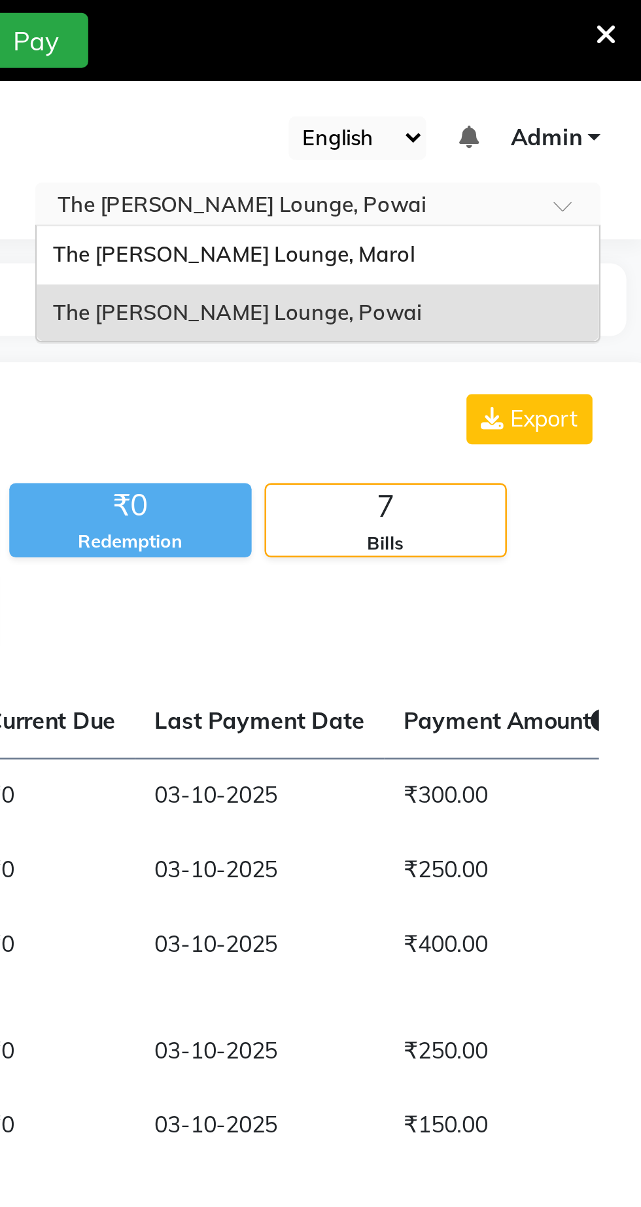
click at [442, 102] on span "The Barber’s Lounge, Marol" at bounding box center [475, 102] width 147 height 10
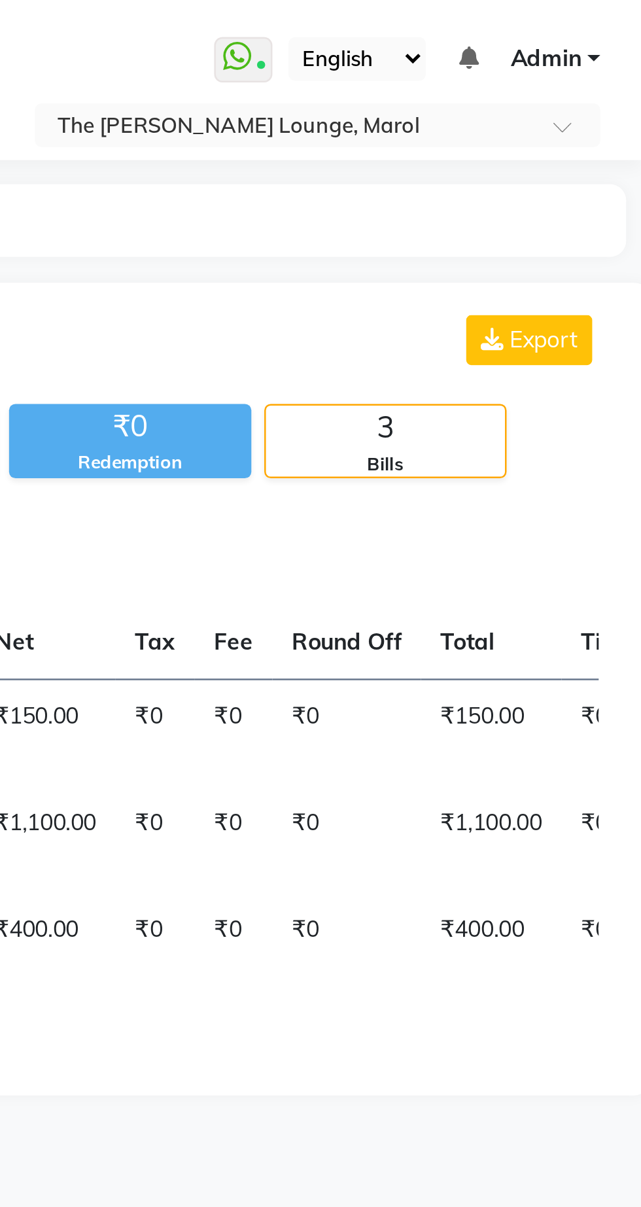
select select "en"
click at [587, 48] on input "text" at bounding box center [497, 51] width 190 height 13
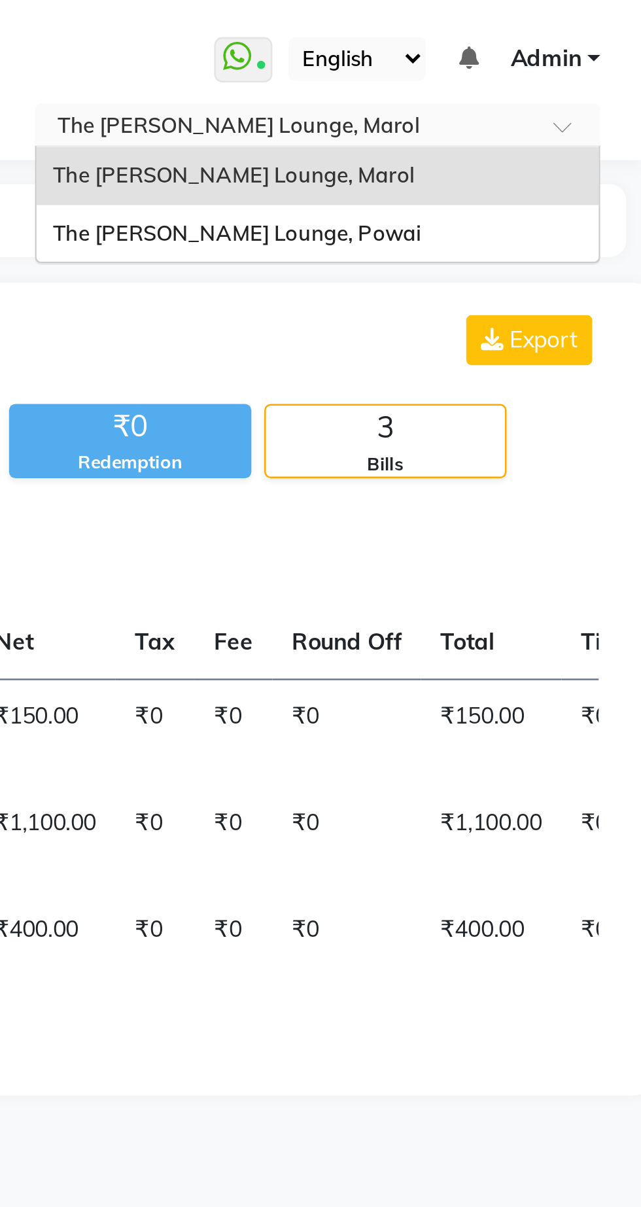
click at [596, 97] on div "The [PERSON_NAME] Lounge, Powai" at bounding box center [510, 95] width 228 height 24
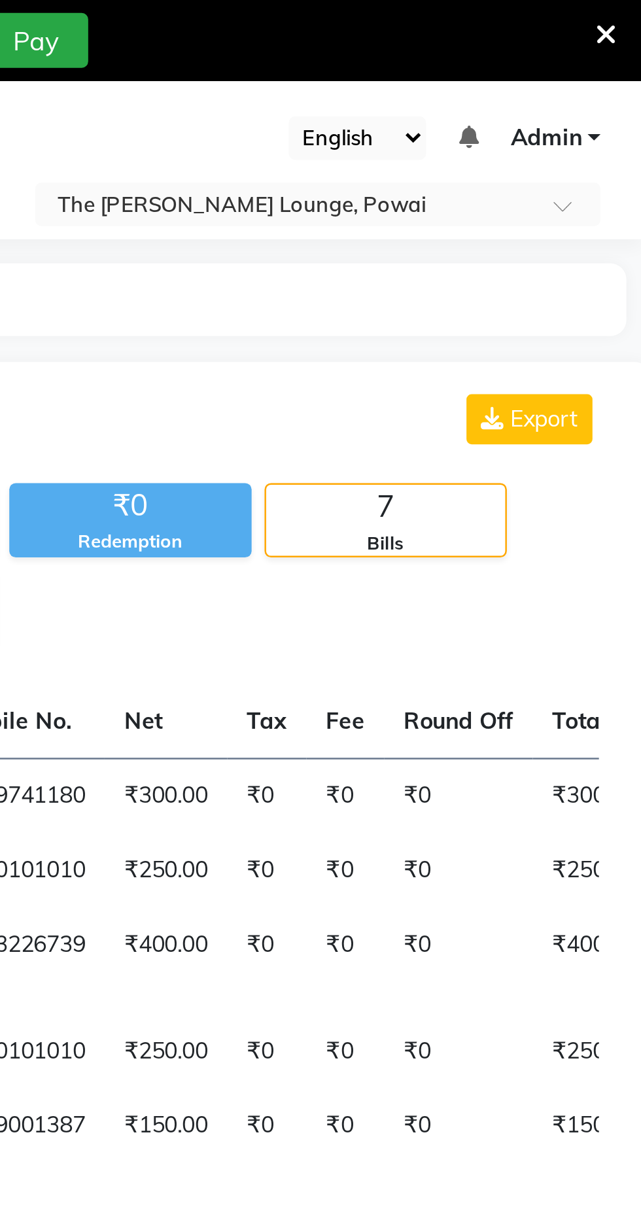
select select "en"
